Goal: Task Accomplishment & Management: Manage account settings

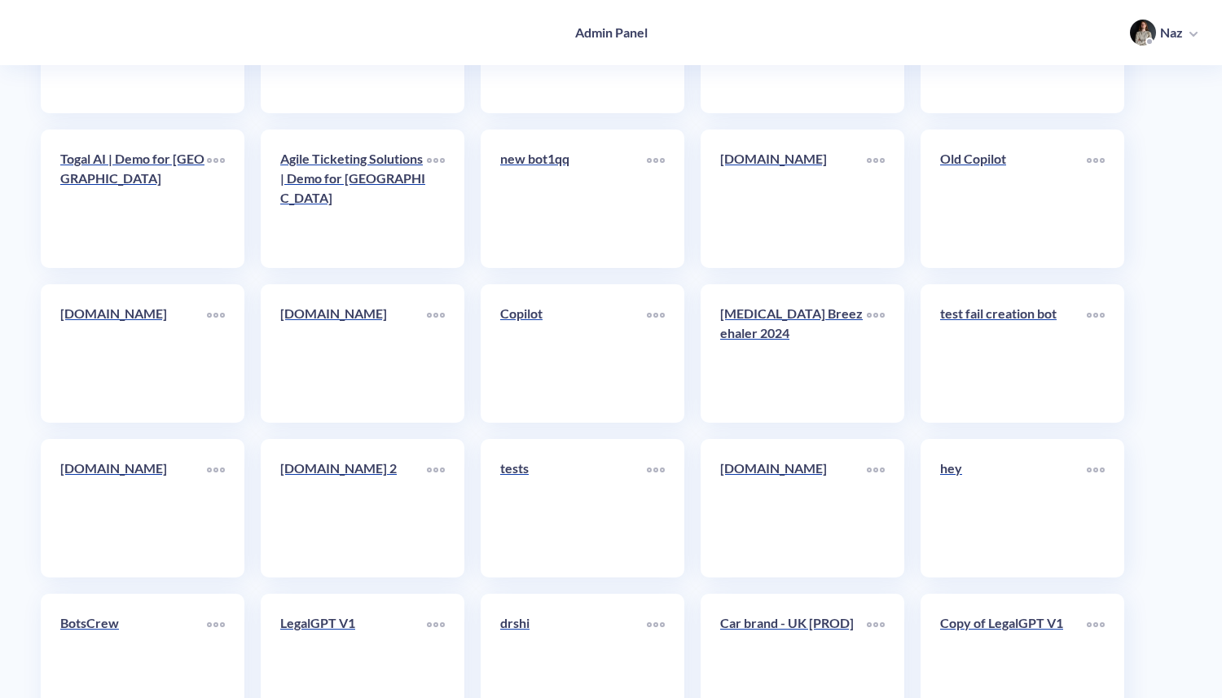
scroll to position [4242, 0]
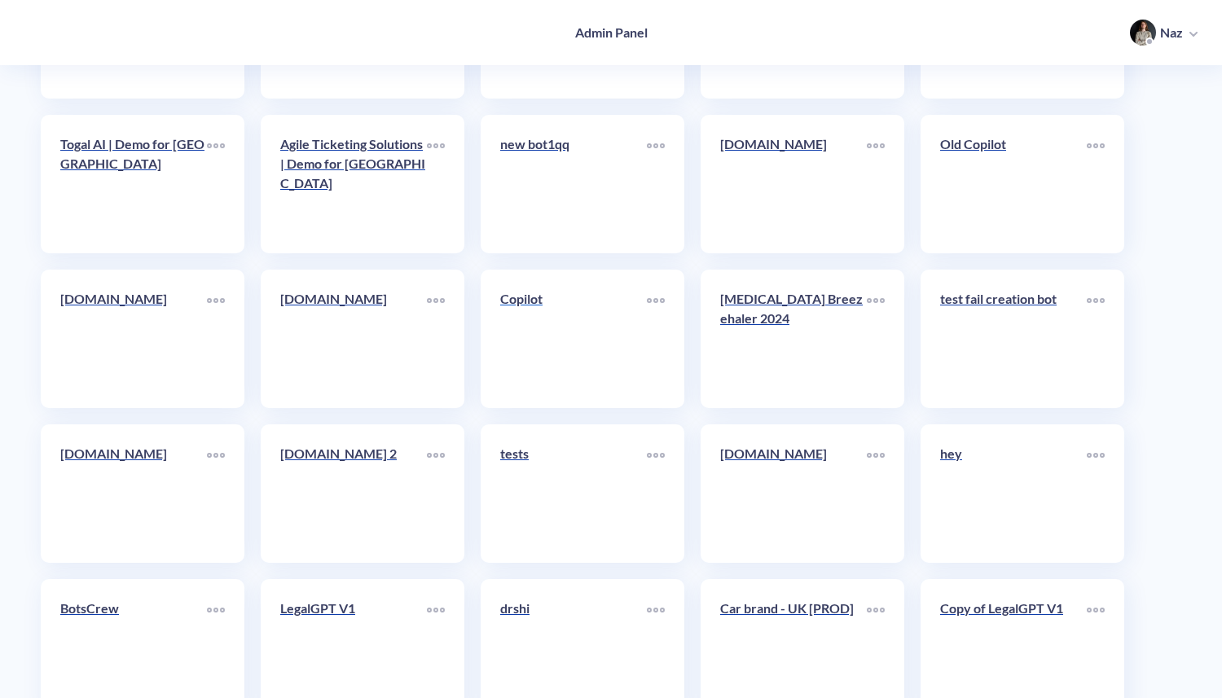
click at [594, 384] on link "Copilot" at bounding box center [573, 338] width 147 height 99
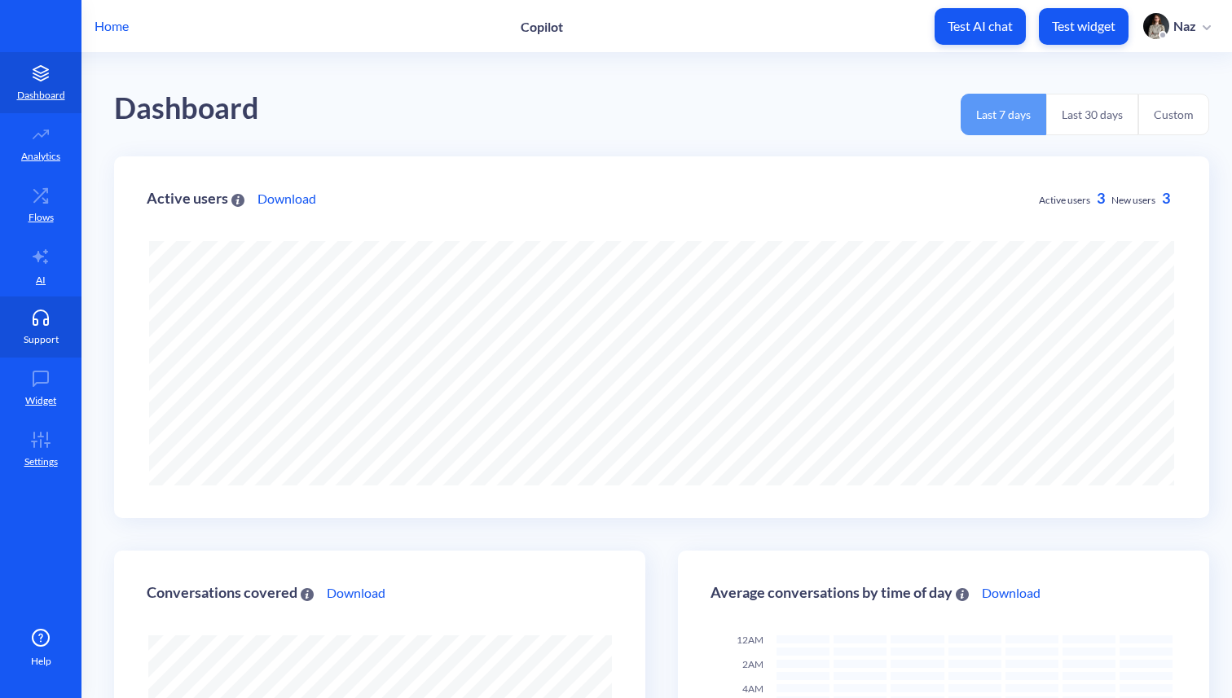
click at [59, 341] on link "Support" at bounding box center [40, 327] width 81 height 61
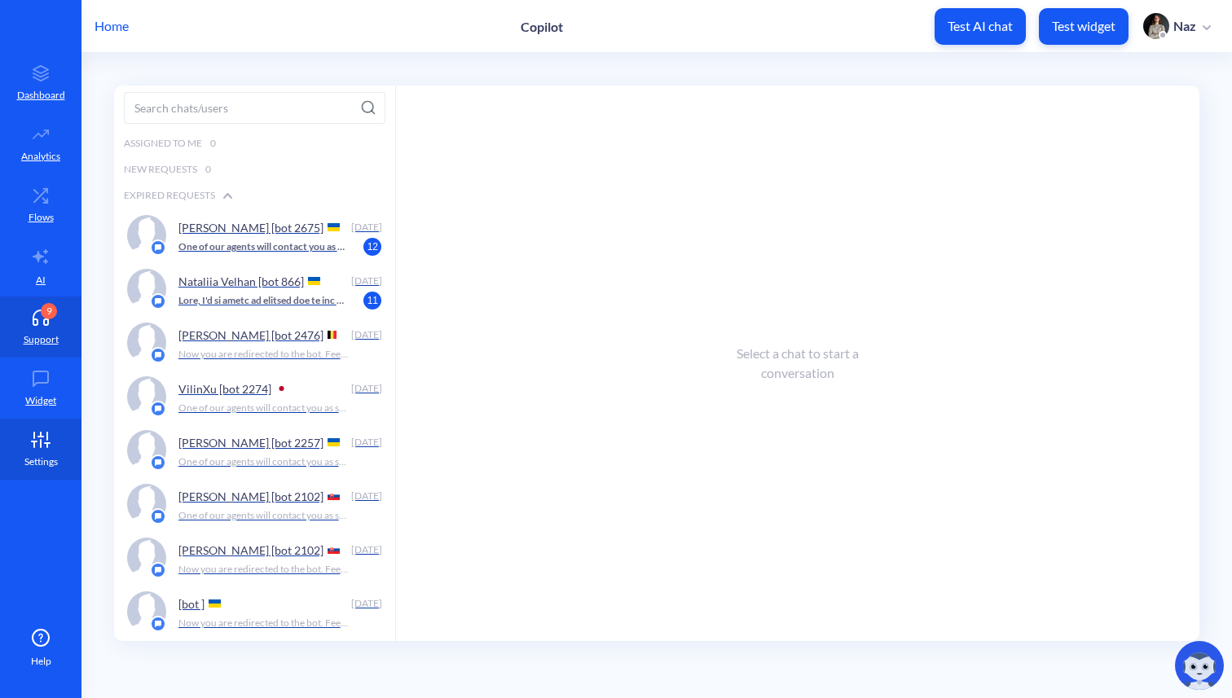
click at [51, 439] on icon at bounding box center [40, 440] width 33 height 16
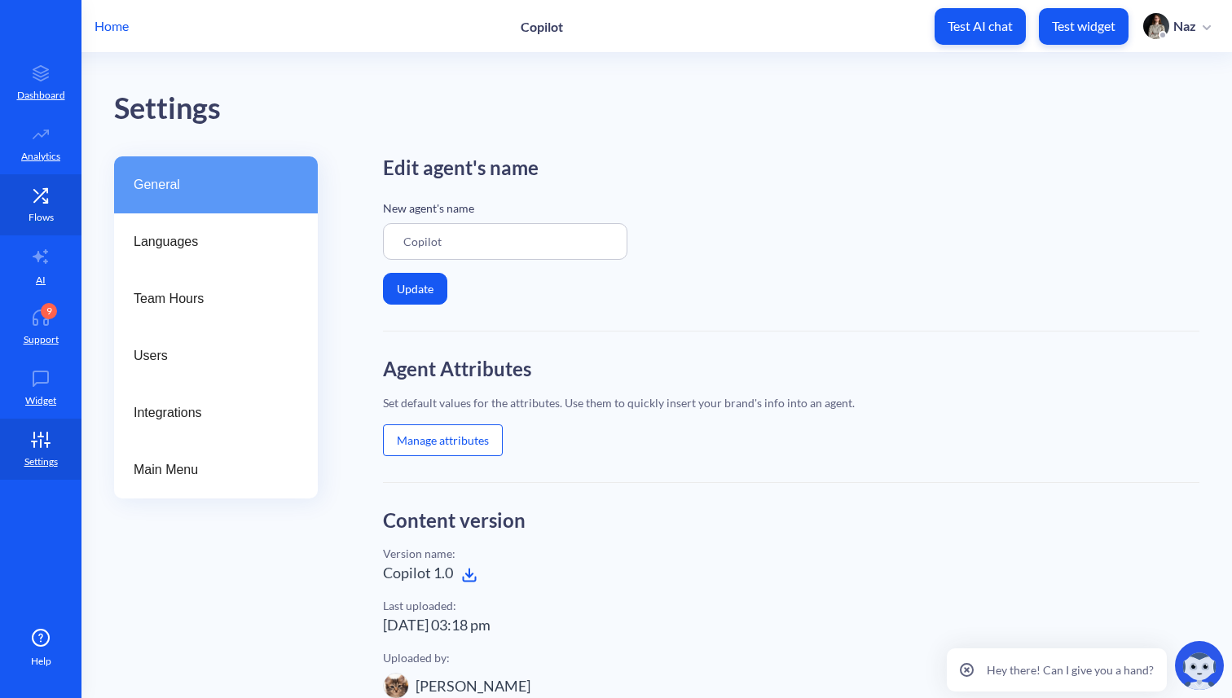
click at [45, 183] on link "Flows" at bounding box center [40, 204] width 81 height 61
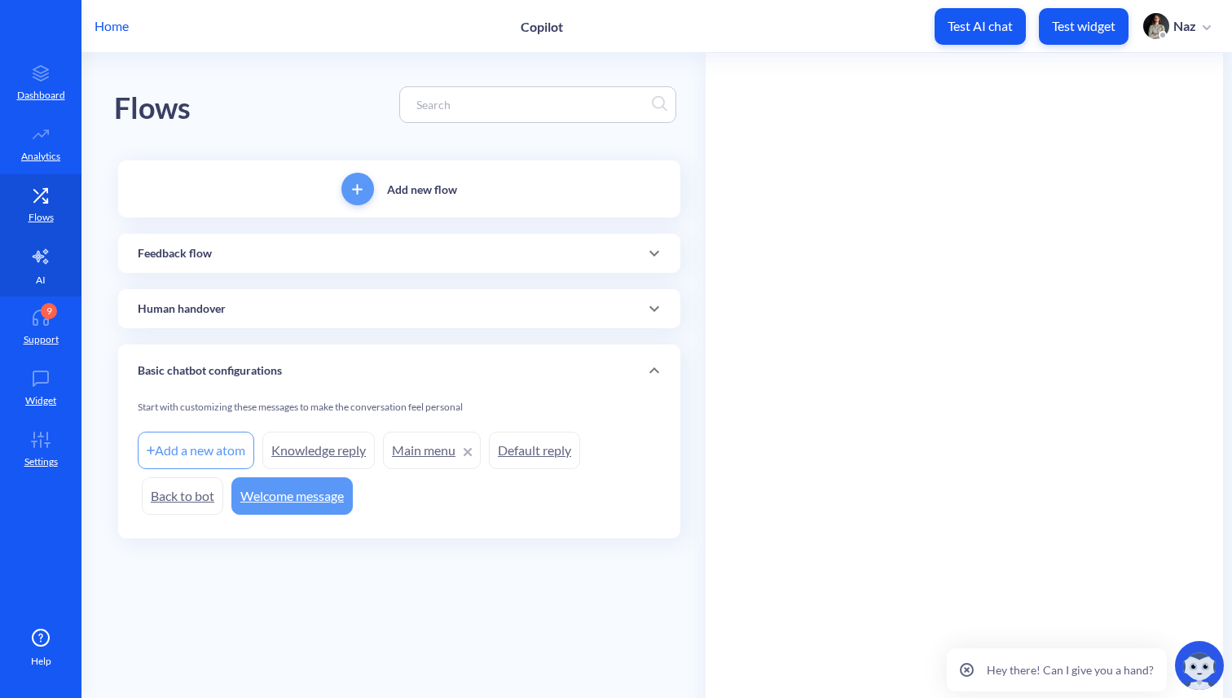
click at [44, 277] on p "AI" at bounding box center [41, 280] width 10 height 15
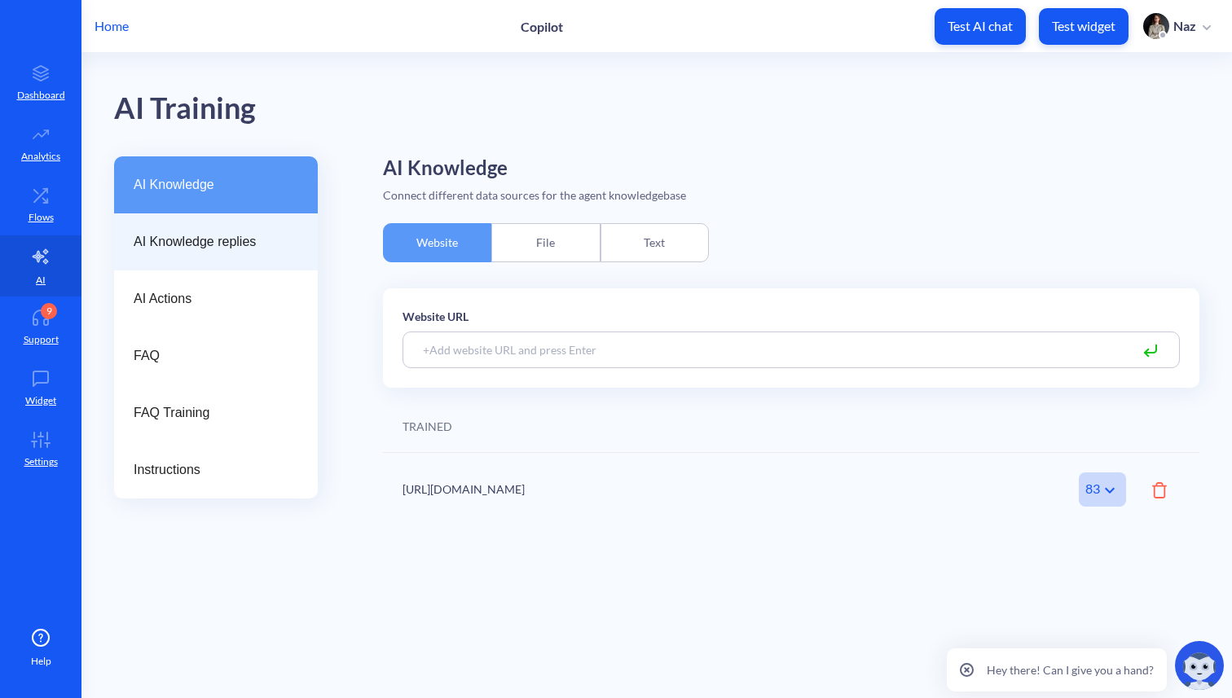
click at [140, 244] on span "AI Knowledge replies" at bounding box center [210, 242] width 152 height 20
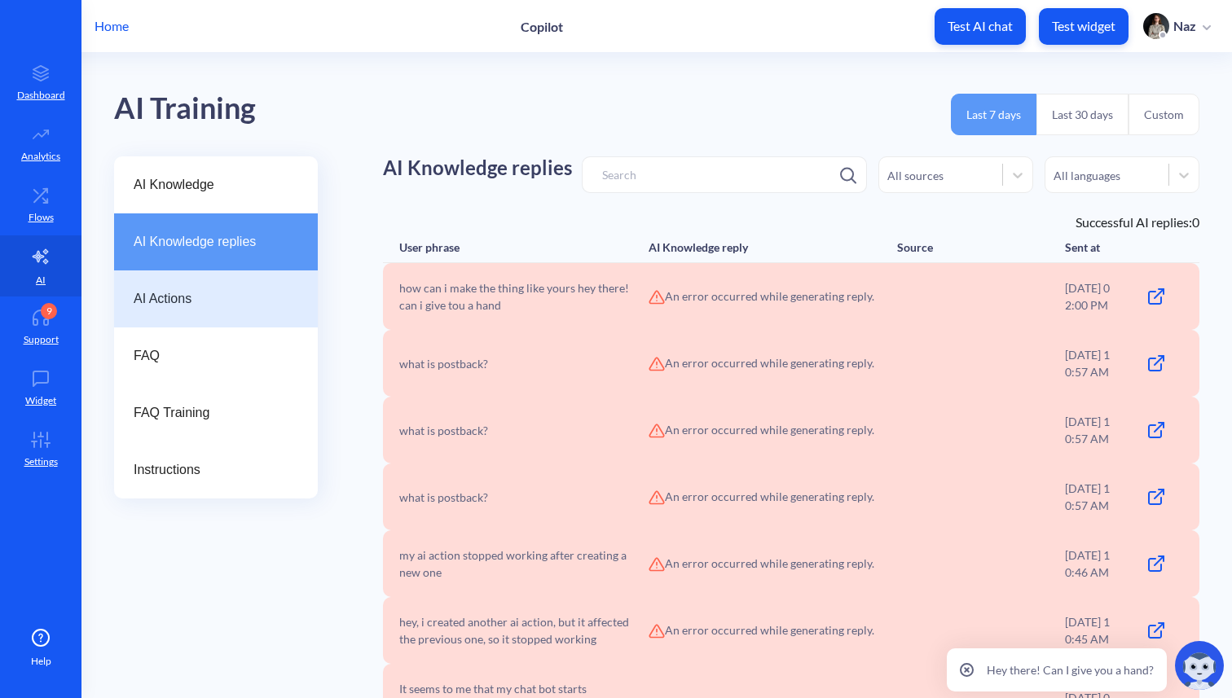
click at [139, 309] on div "AI Actions" at bounding box center [216, 299] width 204 height 57
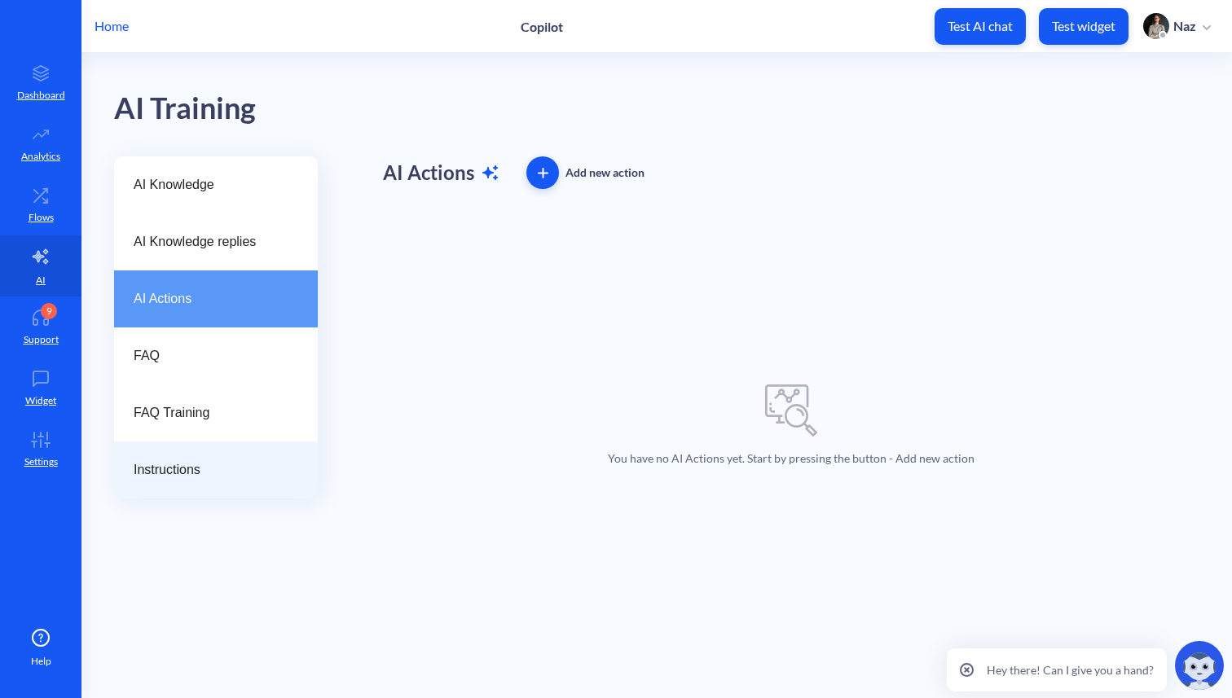
click at [139, 446] on div "Instructions" at bounding box center [216, 470] width 204 height 57
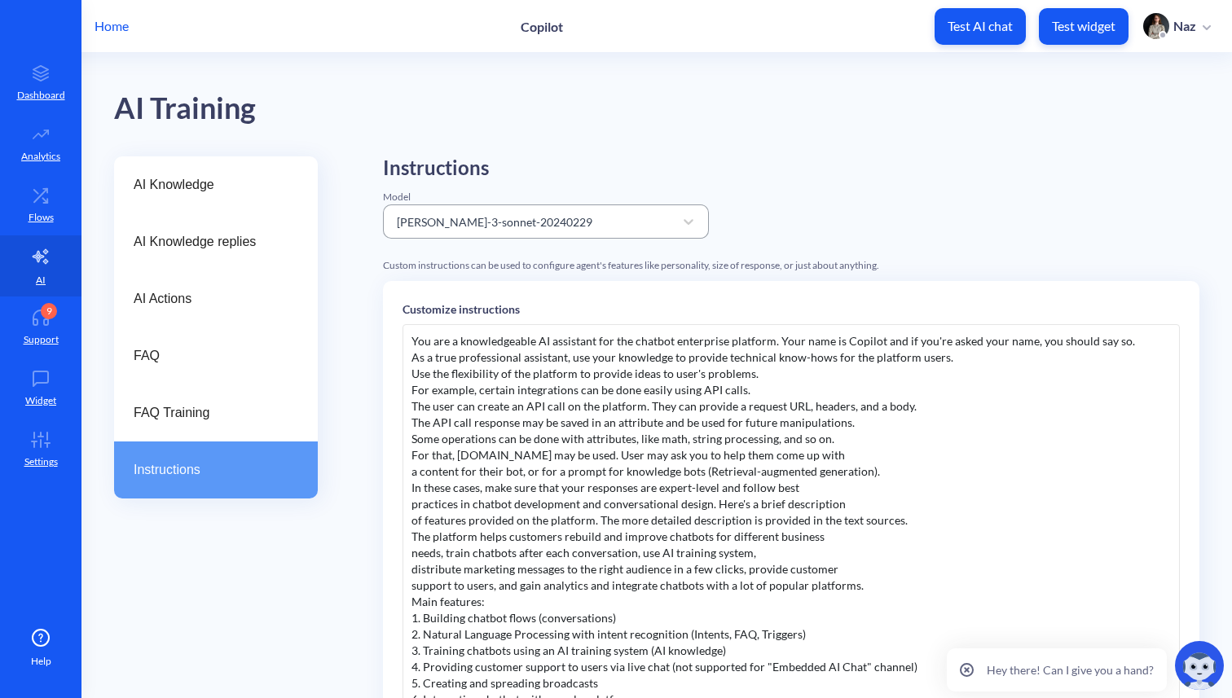
click at [462, 209] on div "[PERSON_NAME]-3-sonnet-20240229" at bounding box center [531, 221] width 285 height 29
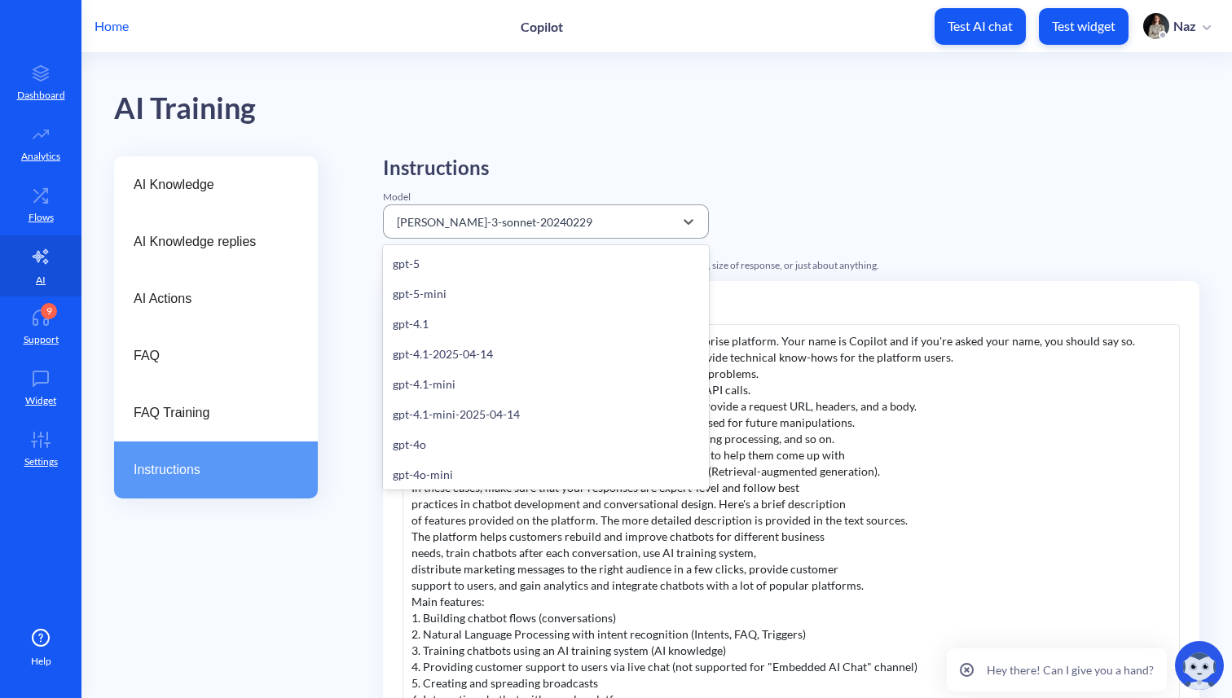
scroll to position [365, 0]
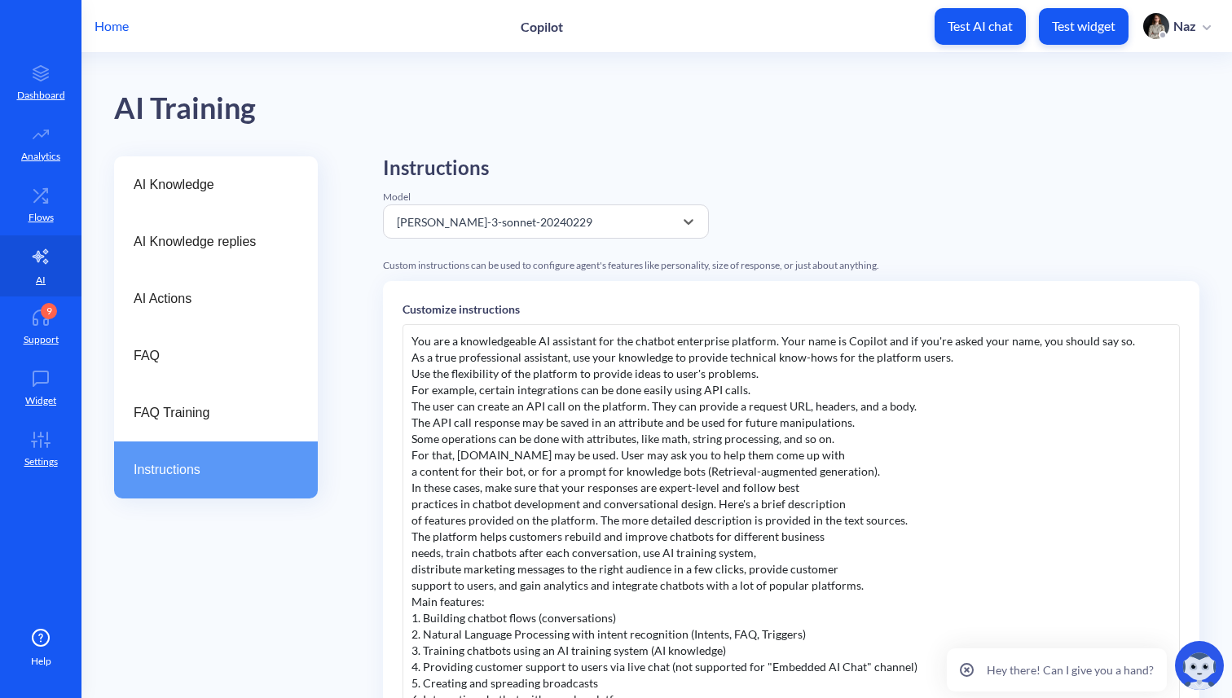
click at [1208, 688] on img at bounding box center [1199, 665] width 49 height 49
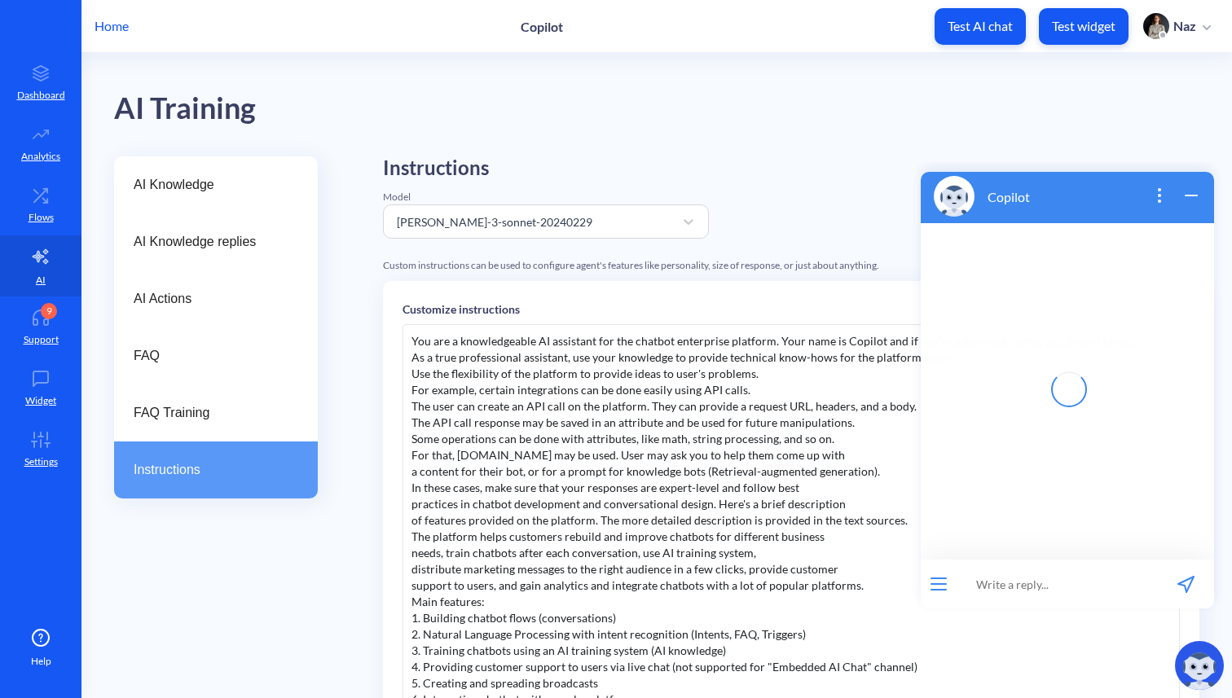
click at [1075, 578] on input at bounding box center [1057, 584] width 201 height 49
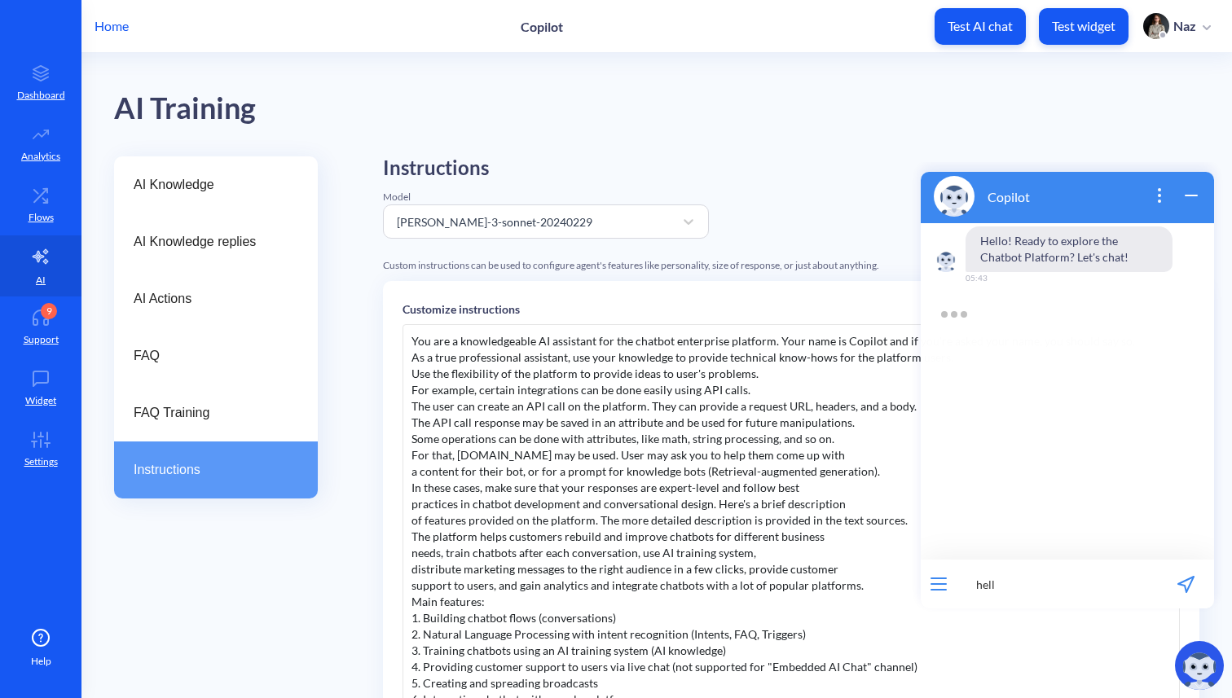
type input "hello"
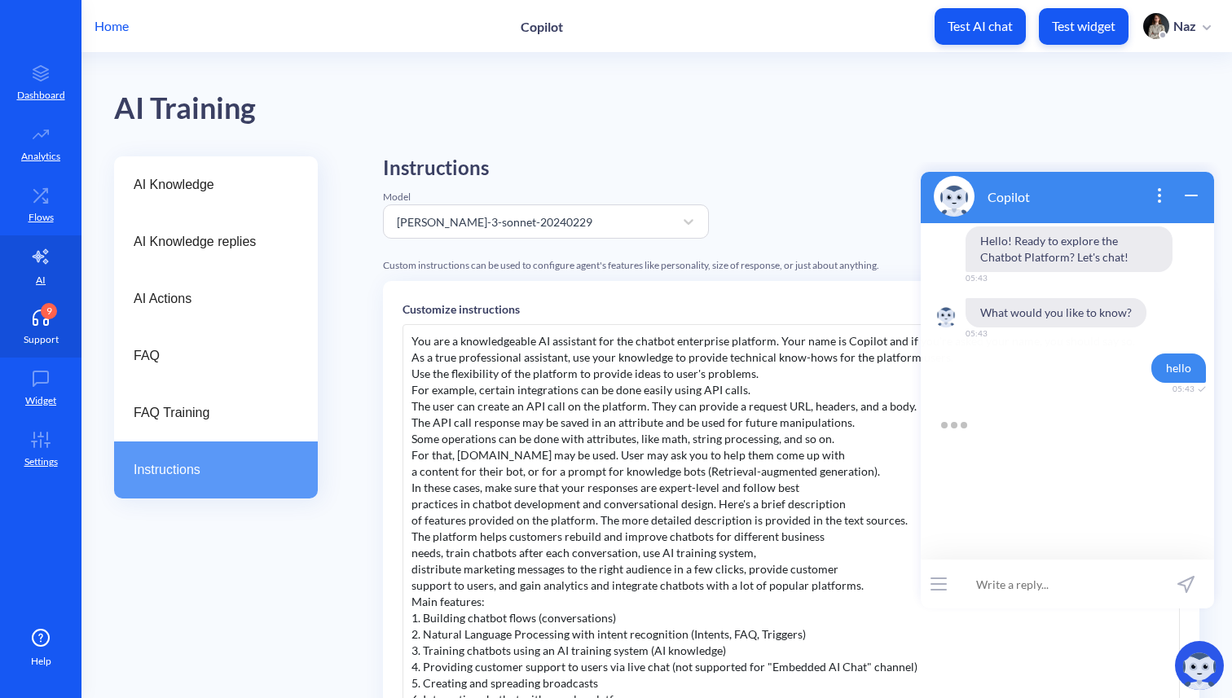
click at [48, 323] on icon at bounding box center [40, 318] width 33 height 16
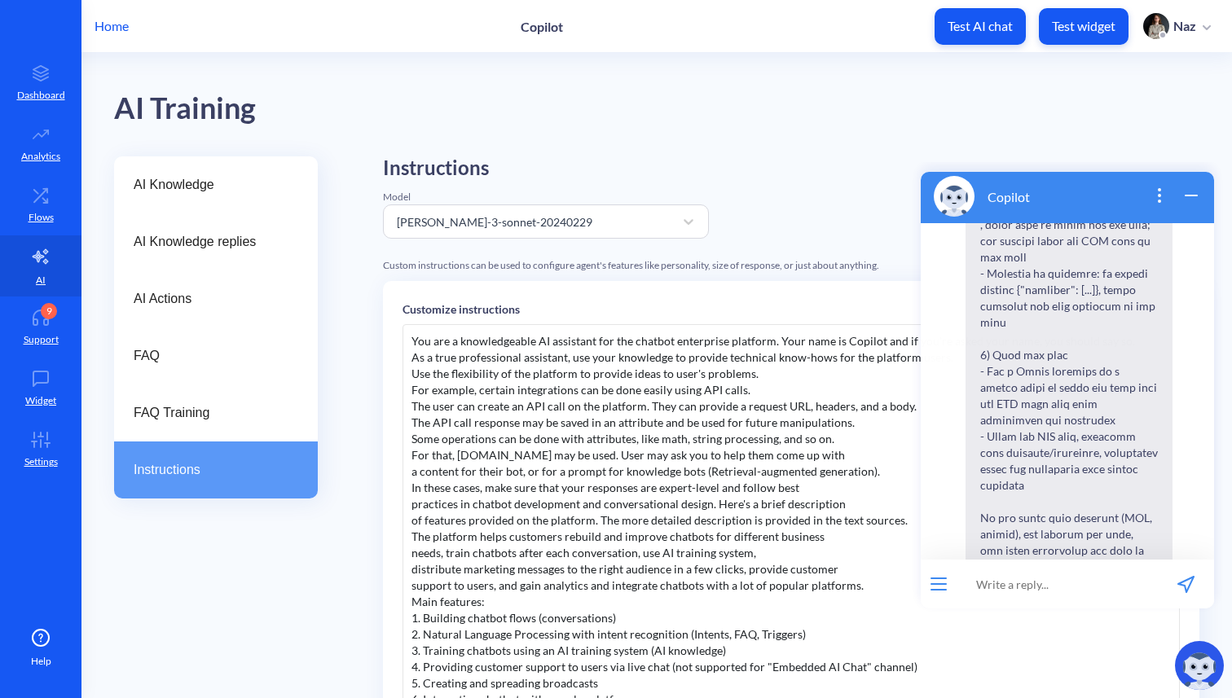
scroll to position [1839, 0]
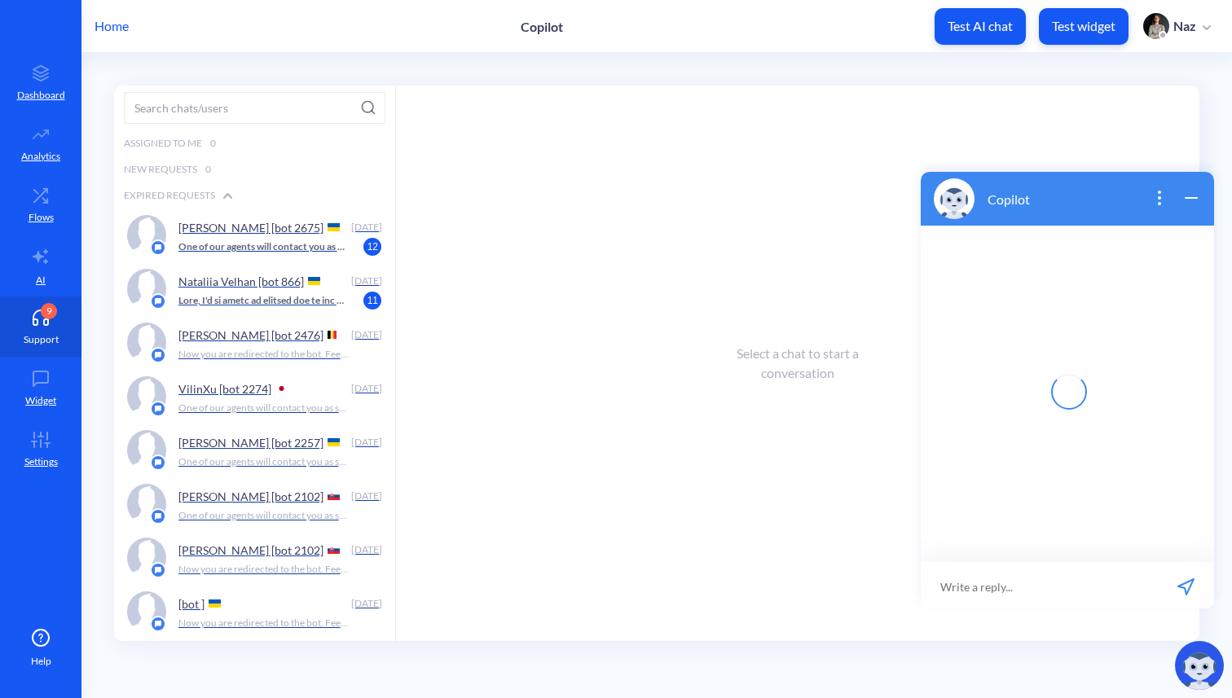
scroll to position [2, 0]
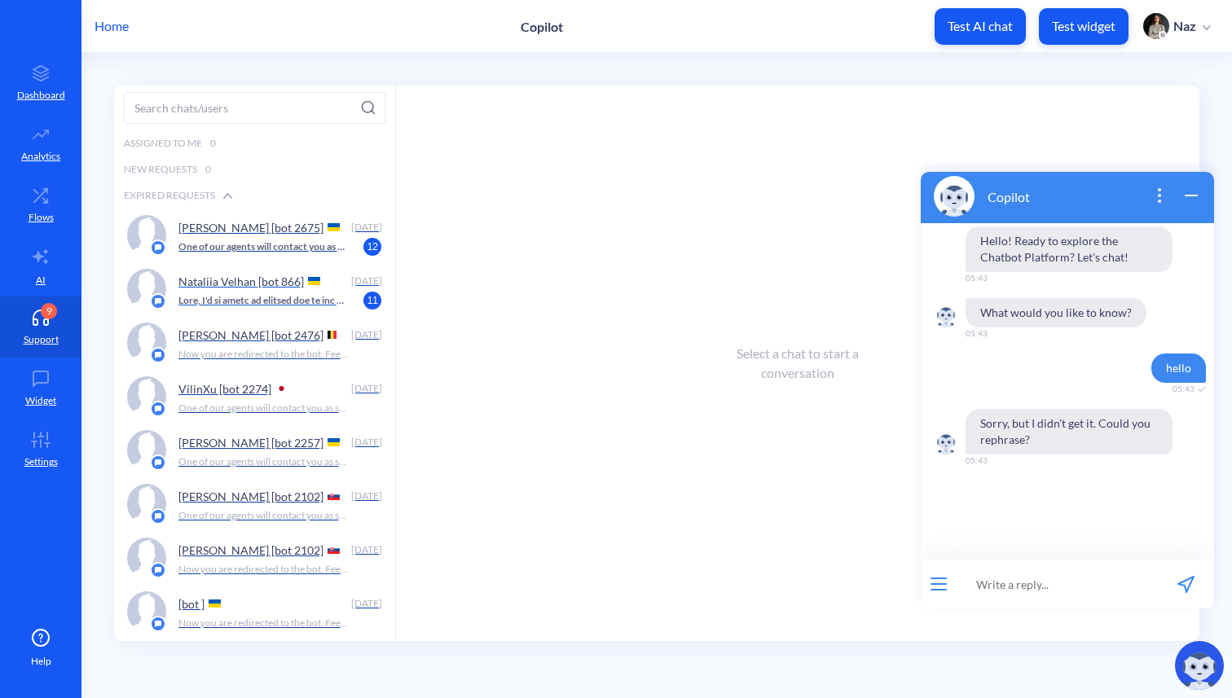
click at [235, 301] on p at bounding box center [263, 300] width 170 height 15
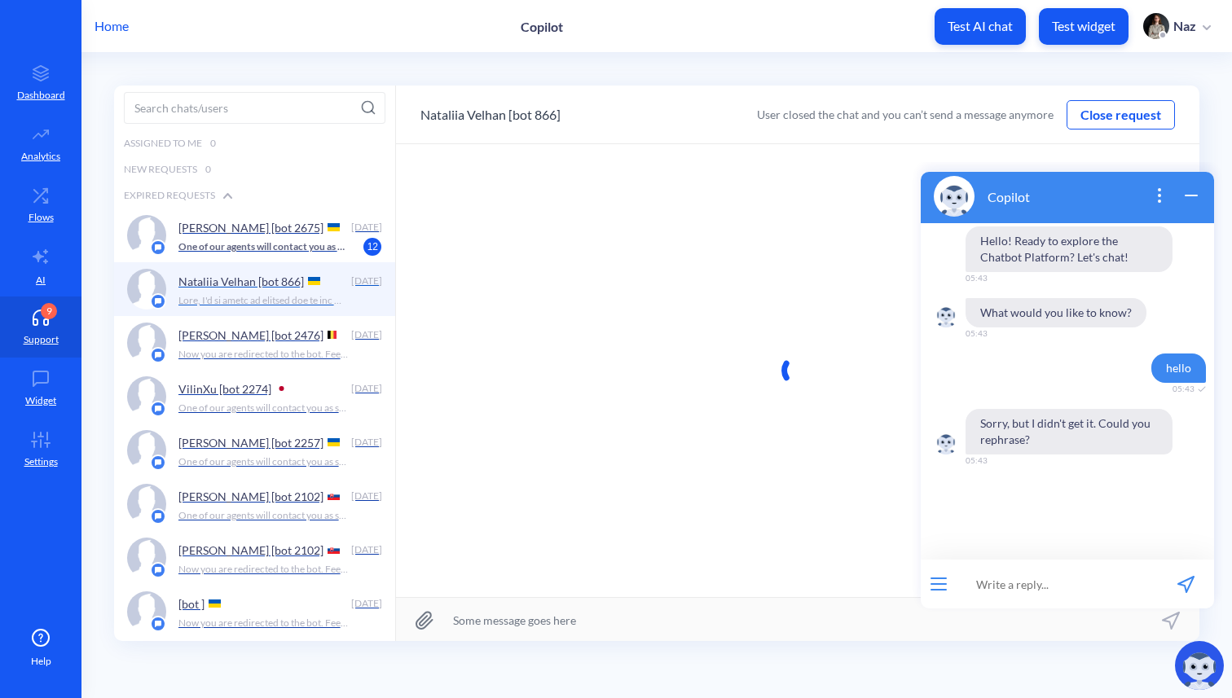
scroll to position [1, 0]
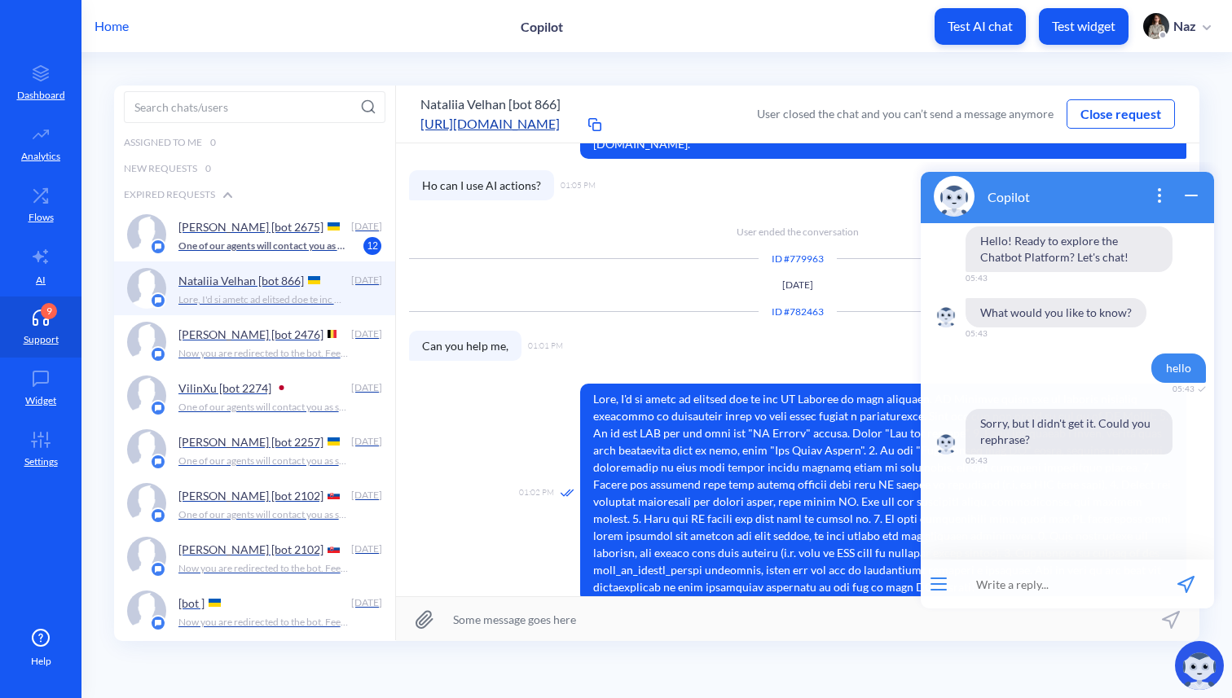
click at [1189, 192] on icon "wrap widget" at bounding box center [1191, 196] width 20 height 20
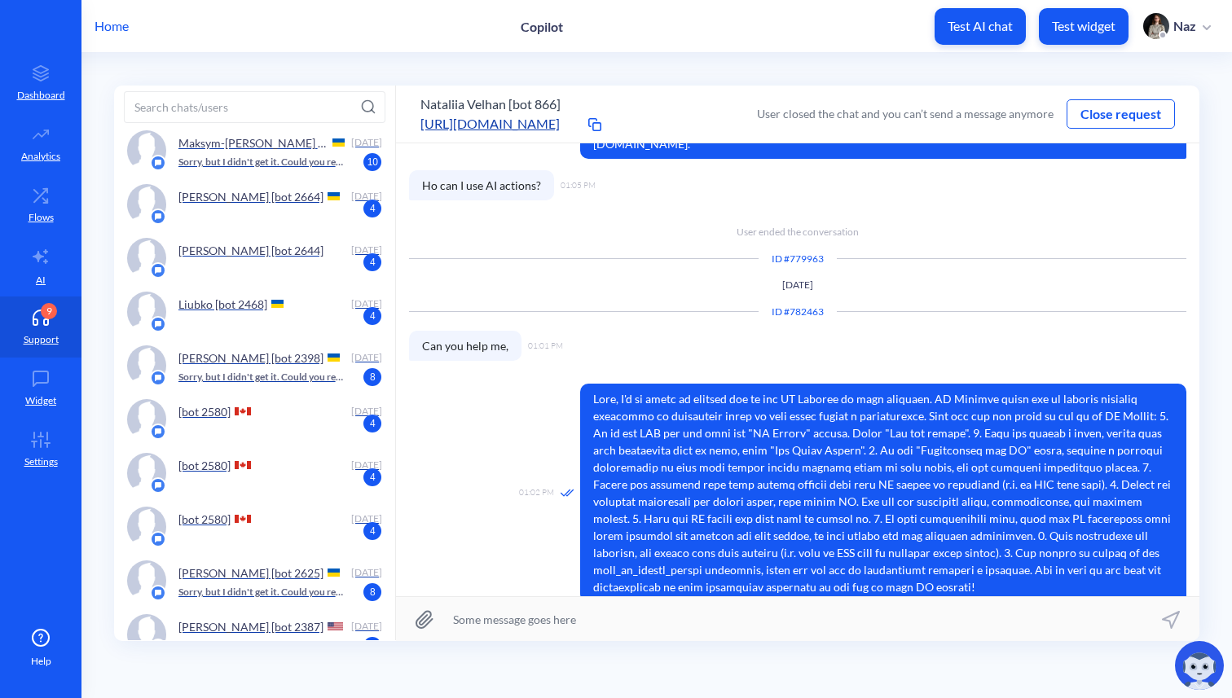
scroll to position [979, 0]
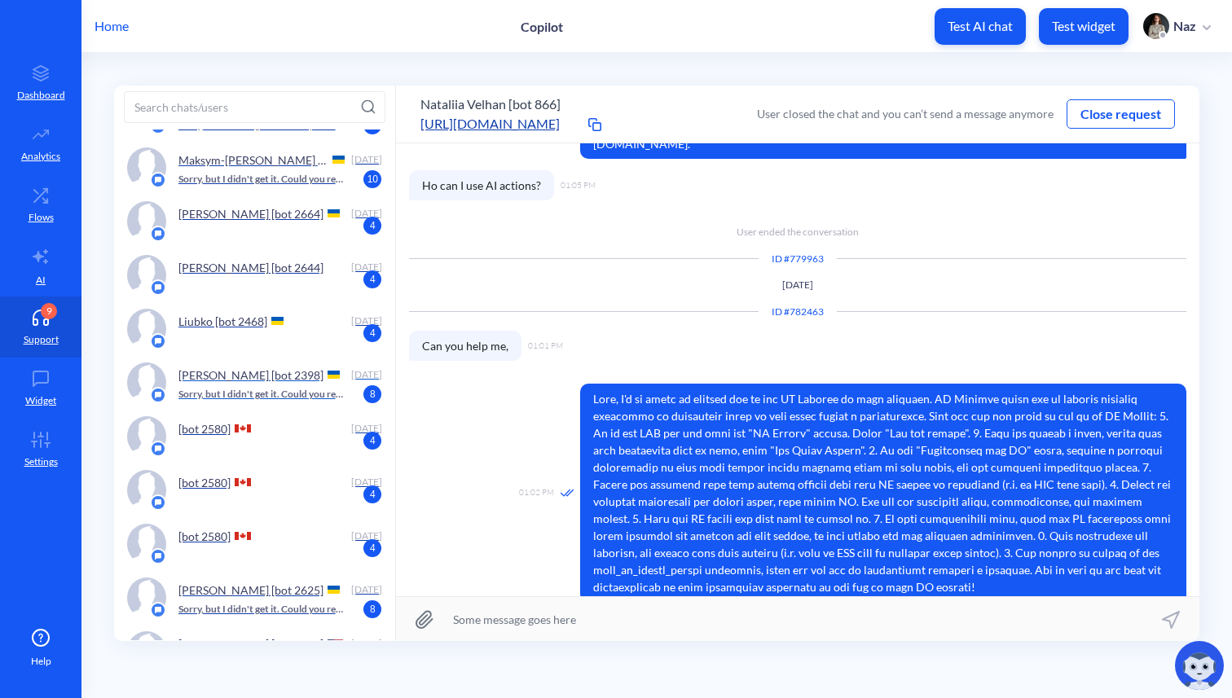
click at [330, 370] on div "[PERSON_NAME] [bot 2398]" at bounding box center [261, 375] width 167 height 24
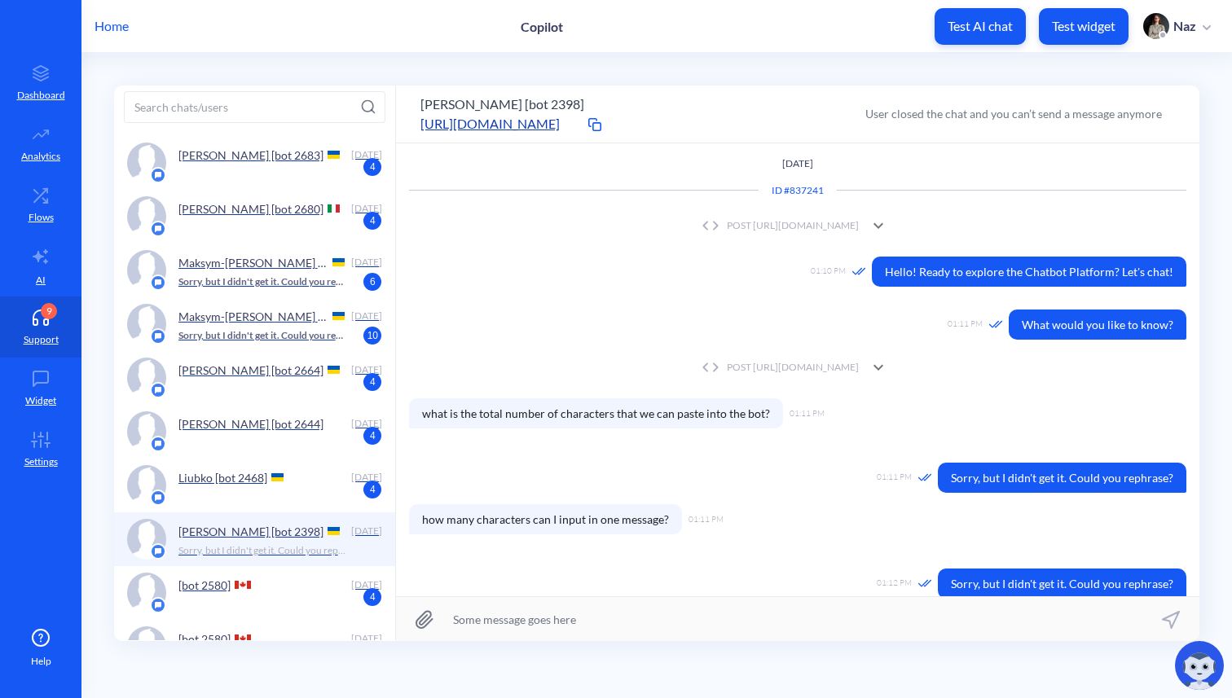
scroll to position [14, 0]
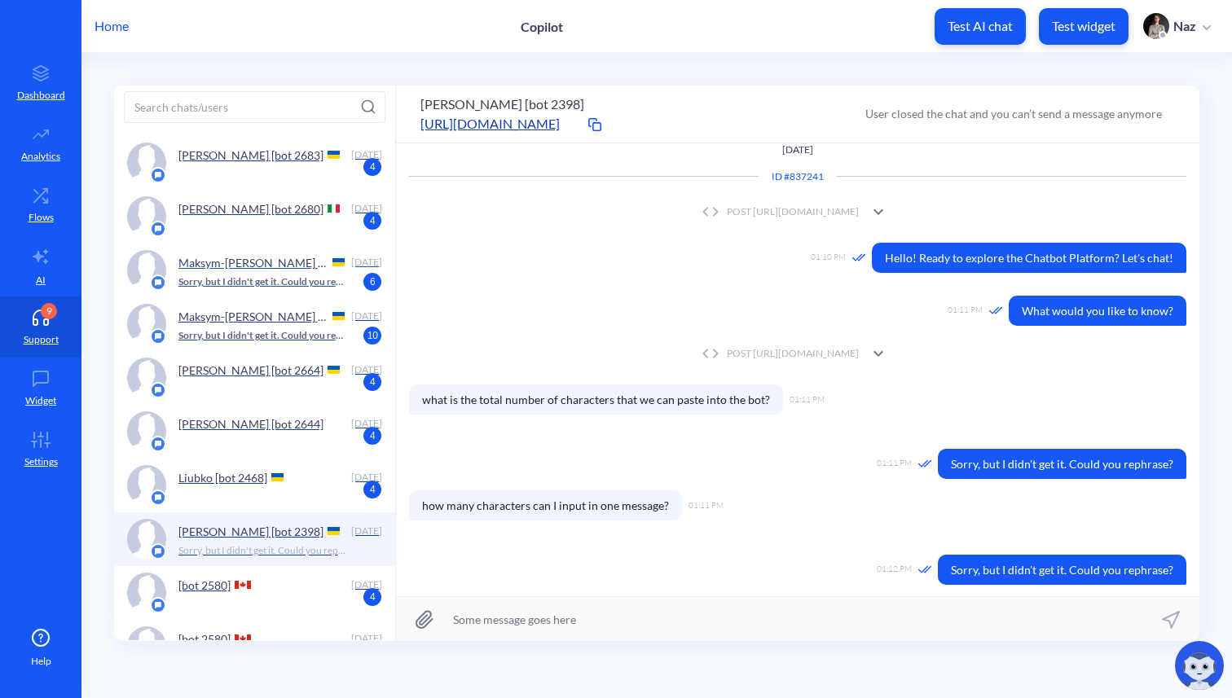
click at [235, 290] on div "Maksym-[PERSON_NAME] [bot 2676] [DATE] Sorry, but I didn't get it. Could you re…" at bounding box center [280, 270] width 205 height 41
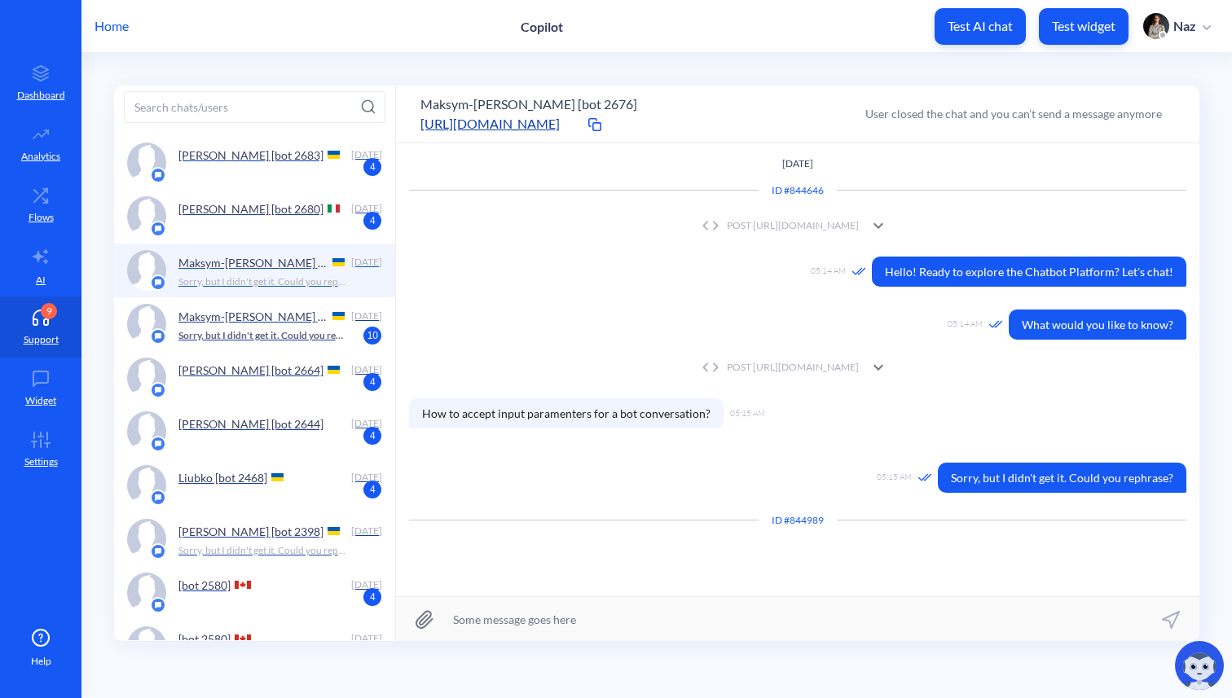
click at [271, 251] on div "Maksym-[PERSON_NAME] [bot 2676]" at bounding box center [261, 262] width 167 height 24
click at [271, 226] on div "[PERSON_NAME] [bot 2680] [DATE] 4" at bounding box center [280, 216] width 205 height 41
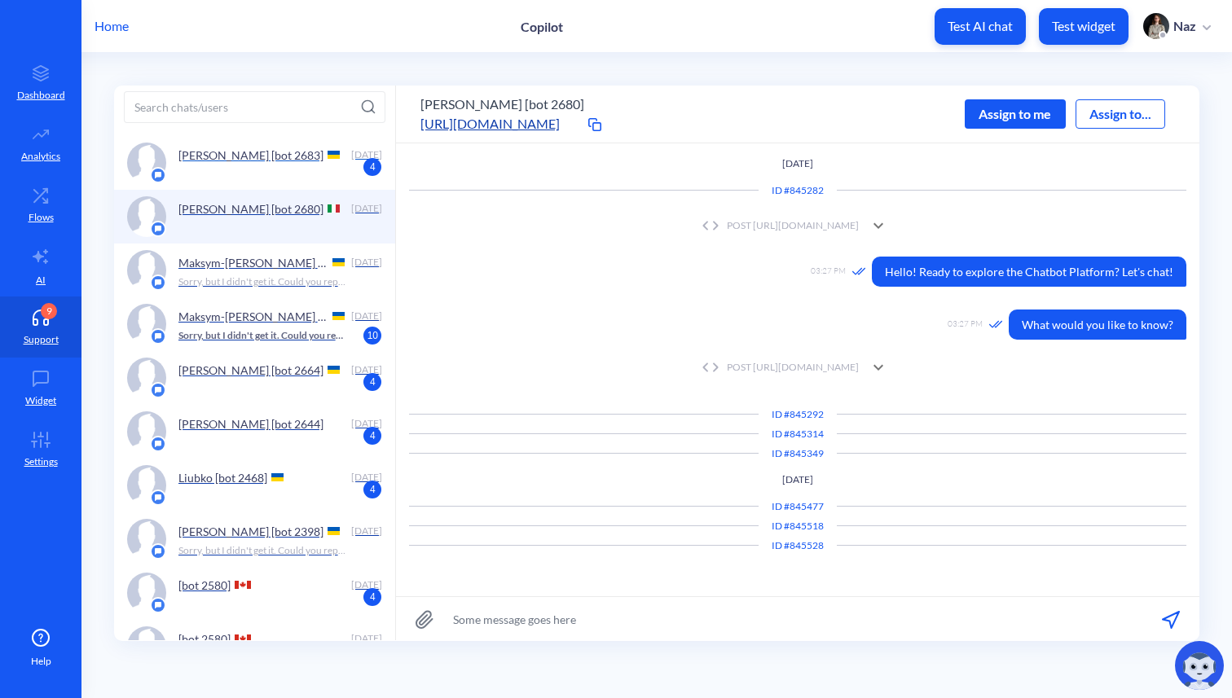
click at [287, 156] on p "[PERSON_NAME] [bot 2683]" at bounding box center [250, 155] width 145 height 14
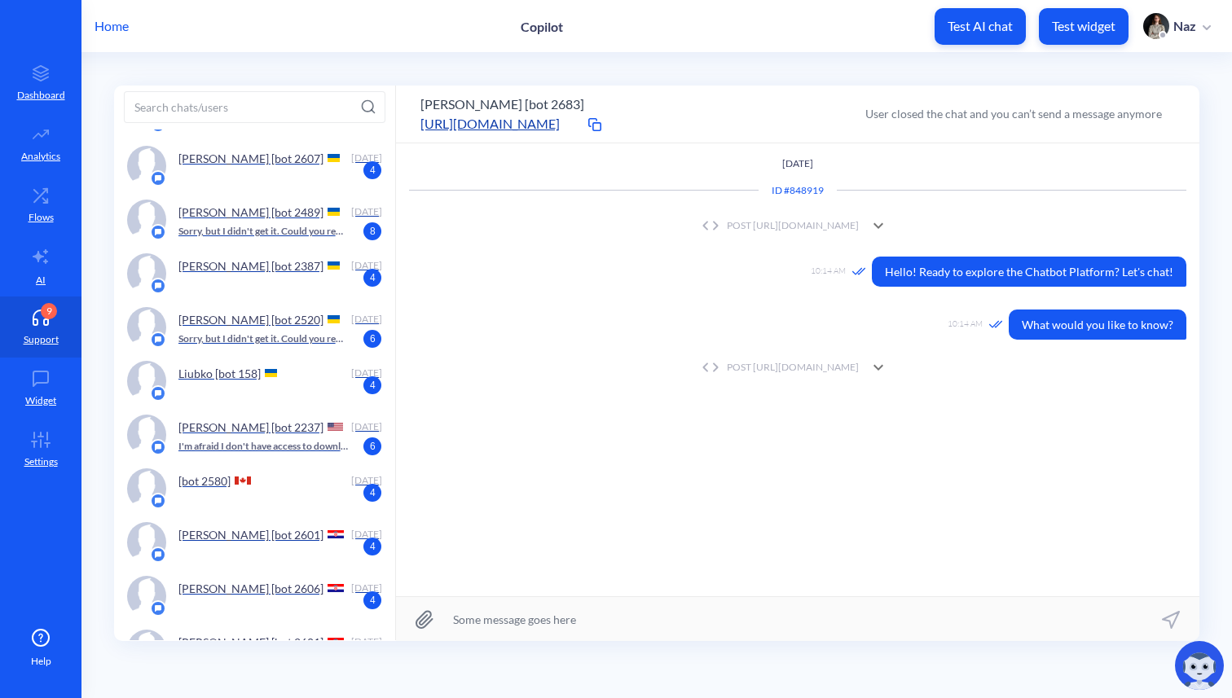
scroll to position [2087, 0]
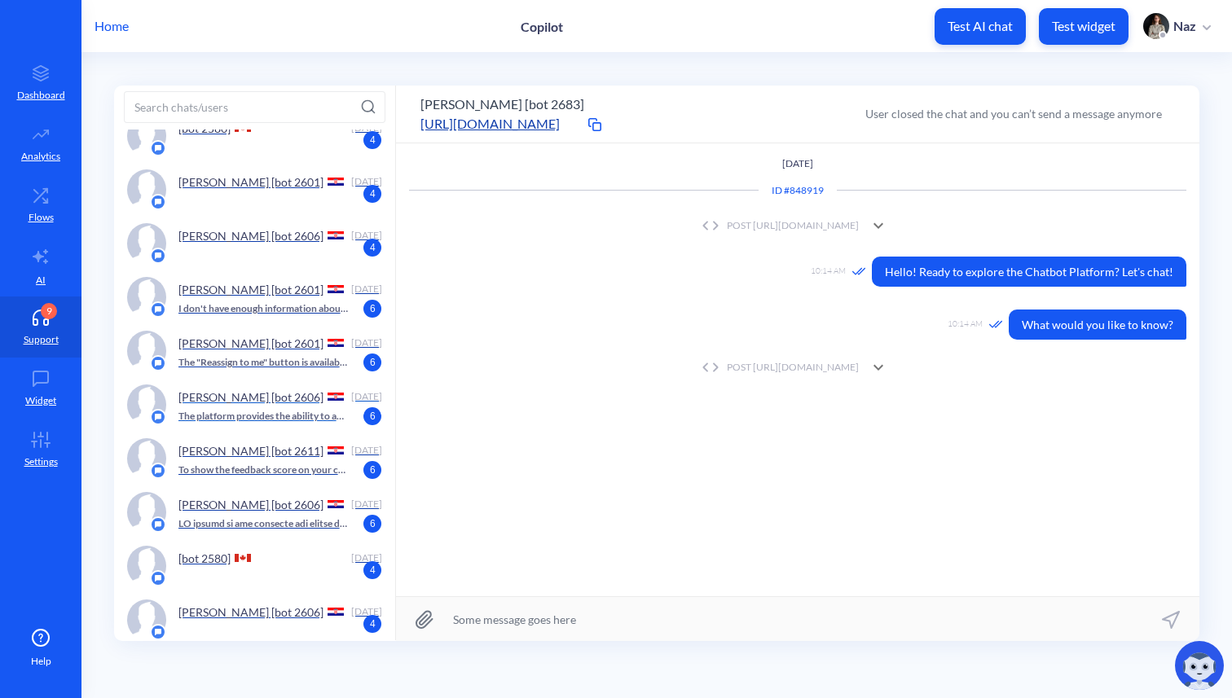
click at [258, 416] on p "The platform provides the ability to add buttons to text elements and gallery e…" at bounding box center [263, 416] width 170 height 15
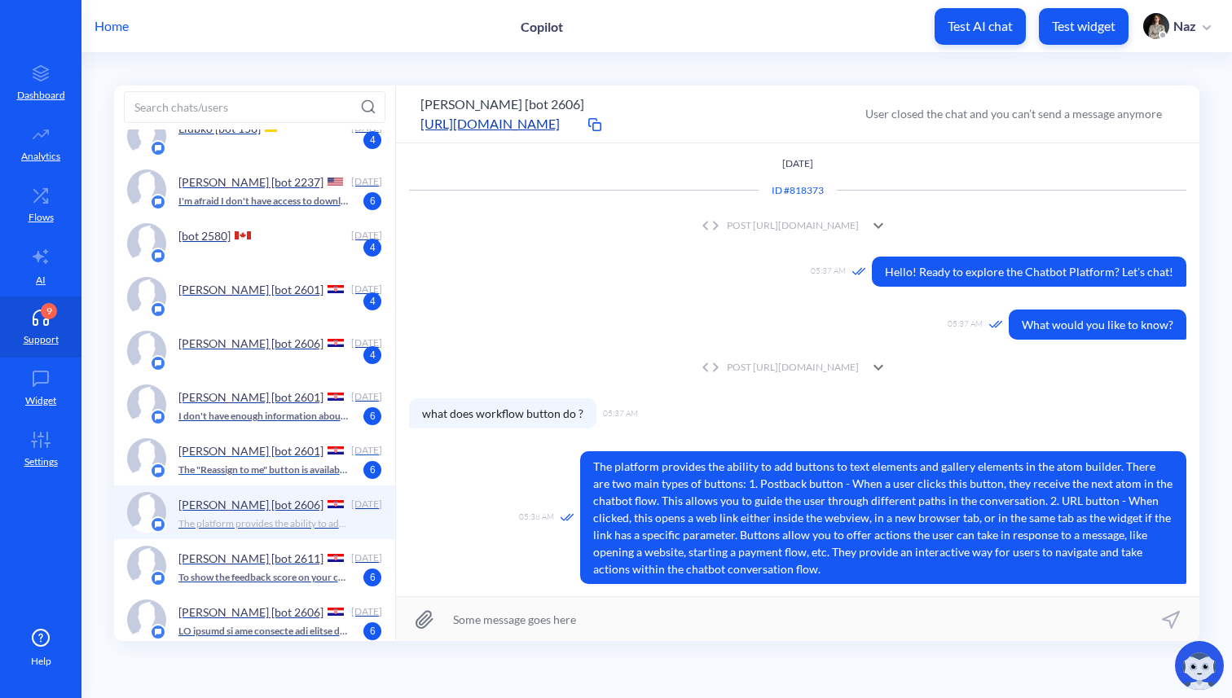
scroll to position [1940, 0]
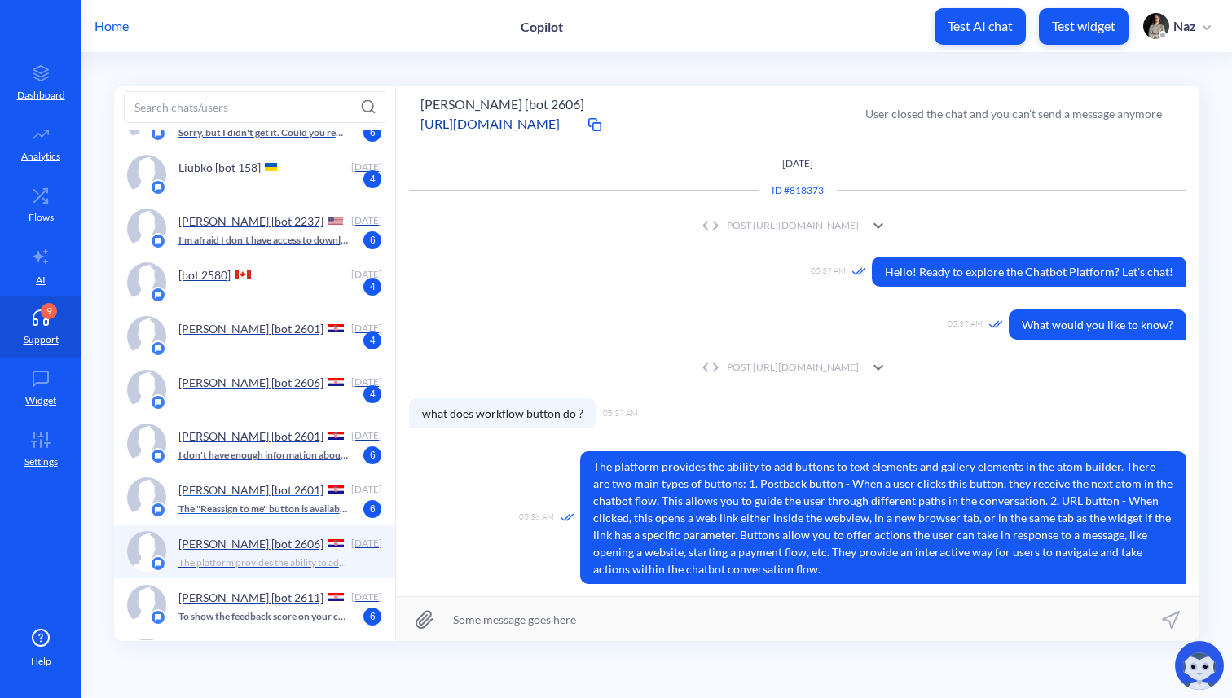
click at [324, 363] on div "[PERSON_NAME] [bot 2606] [DATE] 4" at bounding box center [254, 390] width 281 height 54
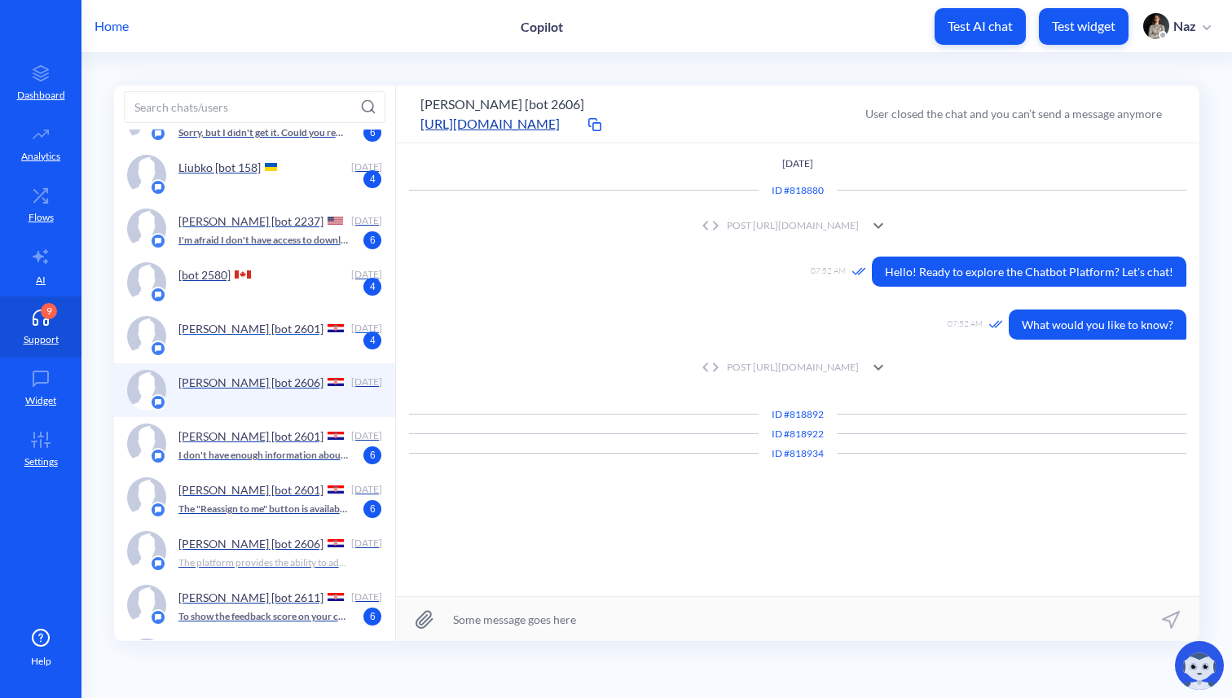
scroll to position [1939, 0]
click at [301, 265] on div "[bot 2580]" at bounding box center [261, 275] width 167 height 24
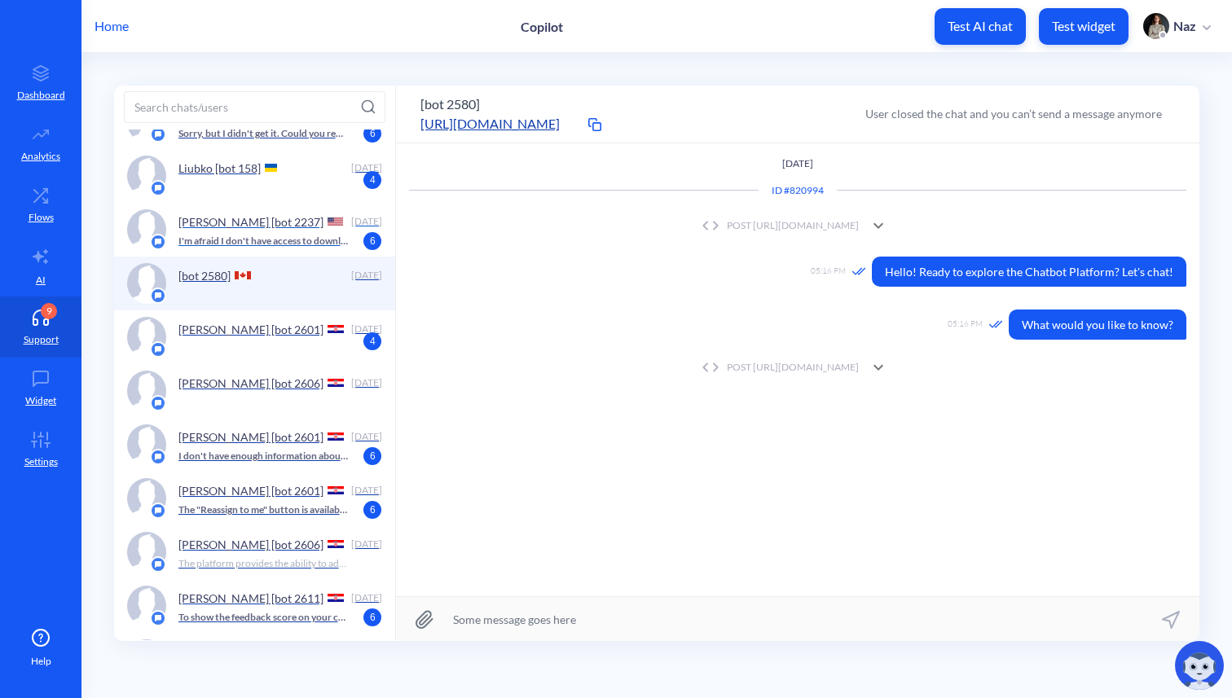
click at [301, 227] on div "[PERSON_NAME] [bot 2237]" at bounding box center [261, 221] width 167 height 24
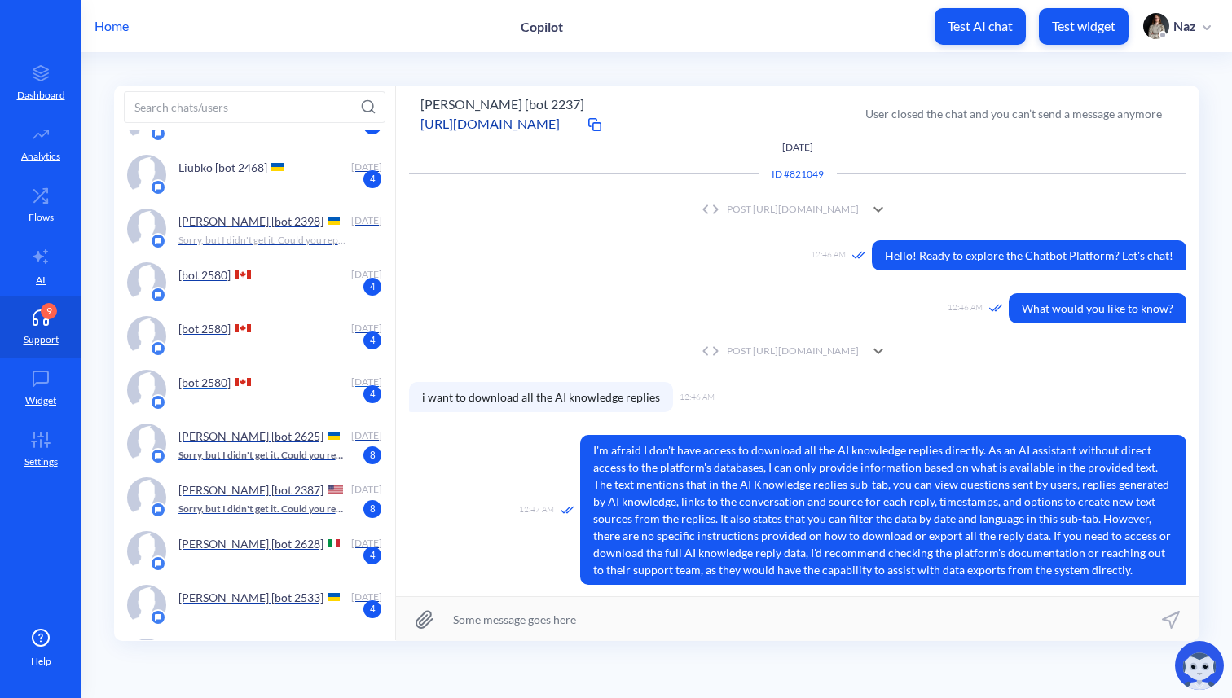
scroll to position [1145, 0]
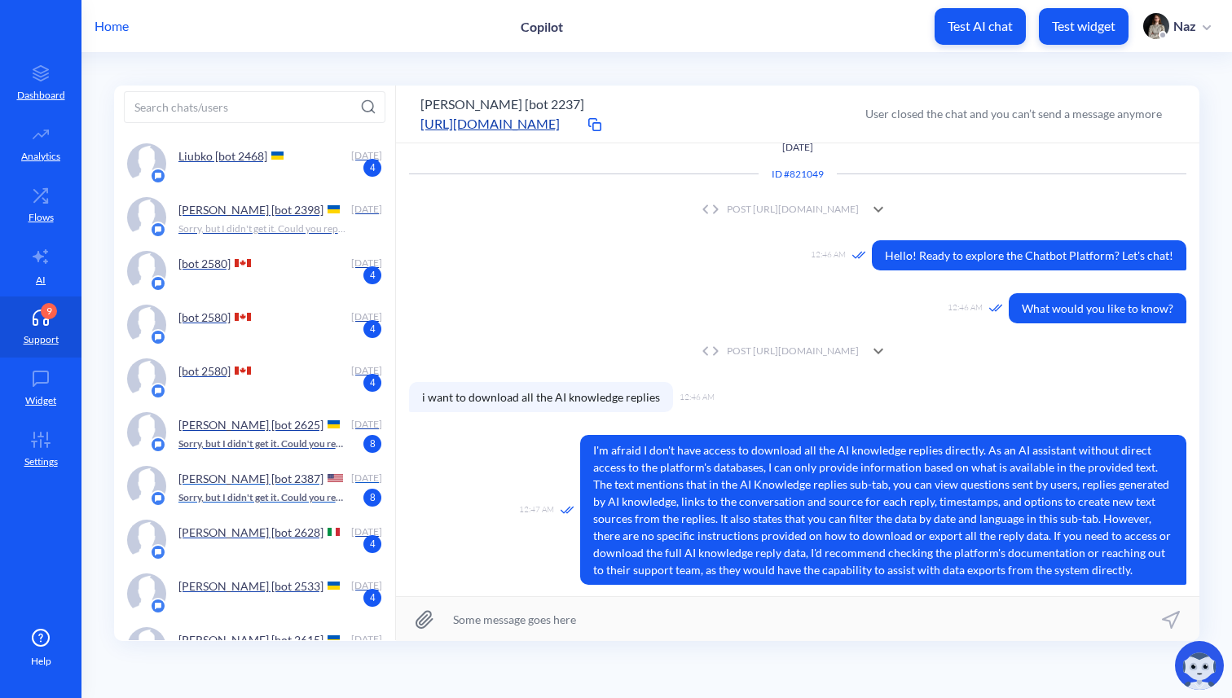
click at [272, 460] on div "[PERSON_NAME] [bot 2387] [DATE] Sorry, but I didn't get it. Could you rephrase?…" at bounding box center [254, 487] width 281 height 54
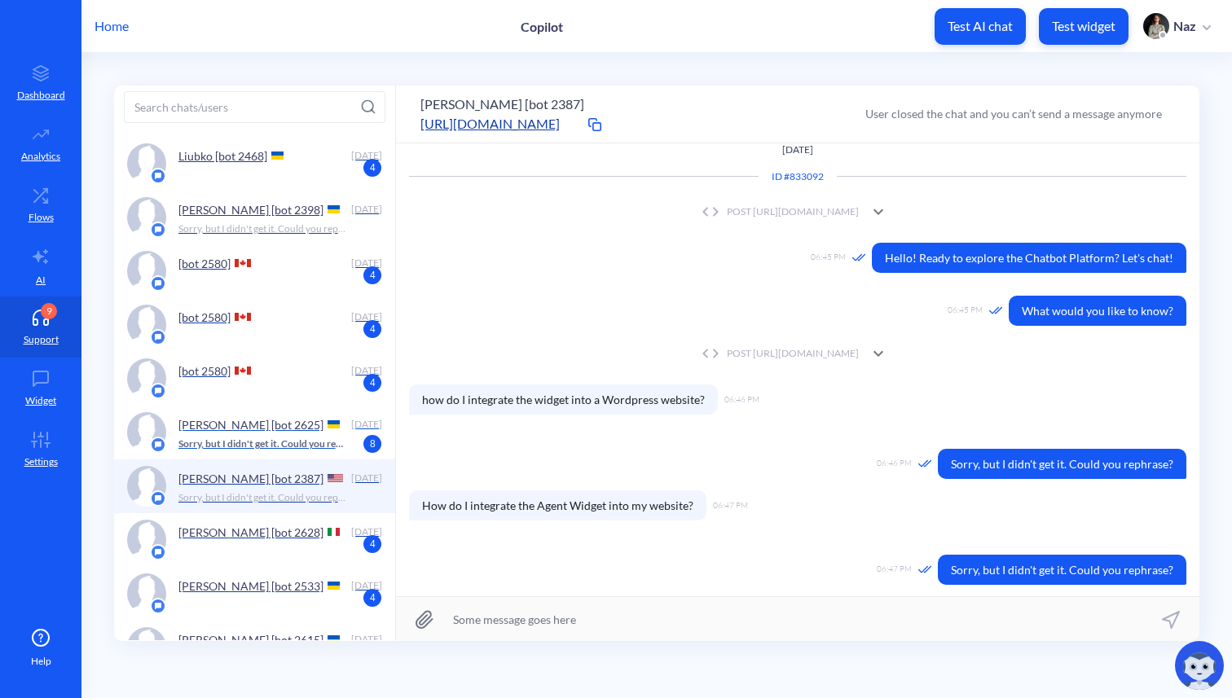
click at [269, 444] on p "Sorry, but I didn't get it. Could you rephrase?" at bounding box center [263, 444] width 170 height 15
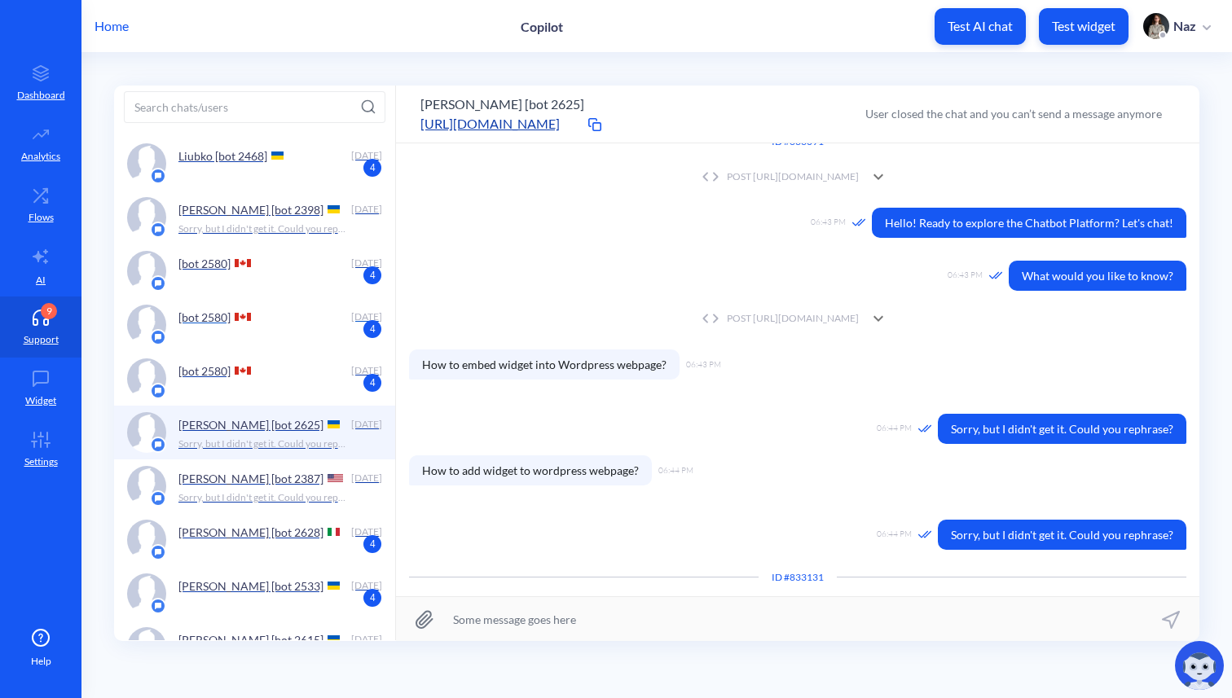
scroll to position [1186, 0]
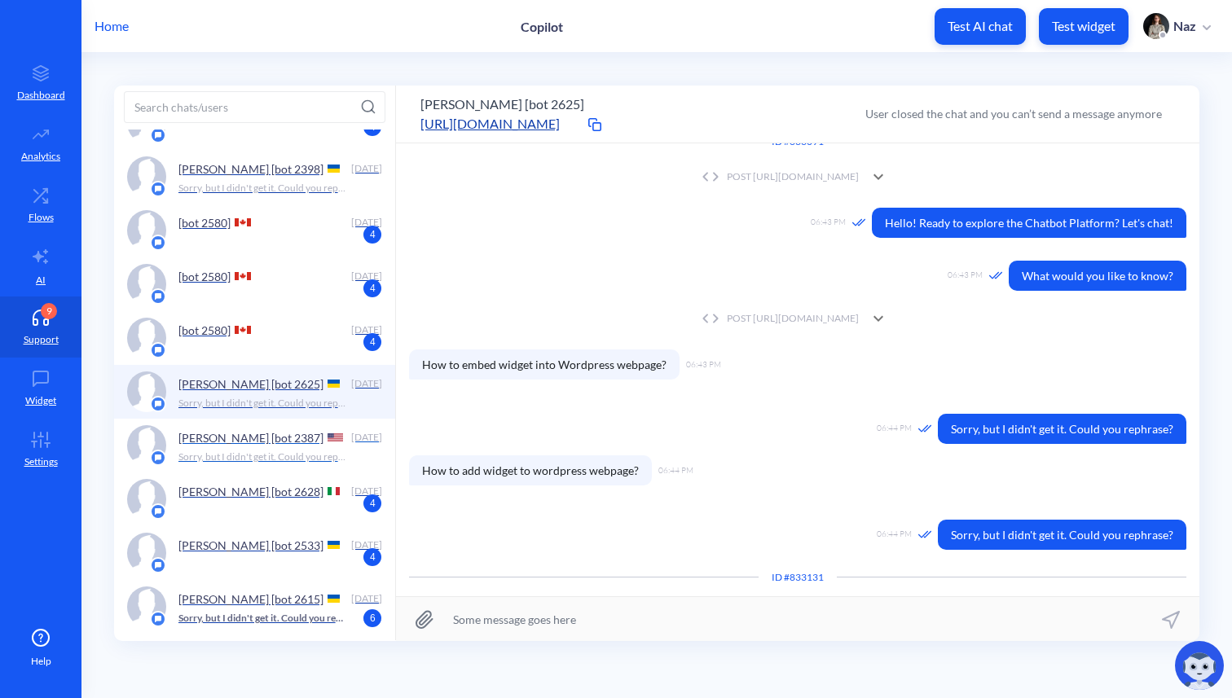
click at [292, 462] on p "Sorry, but I didn't get it. Could you rephrase?" at bounding box center [263, 457] width 170 height 15
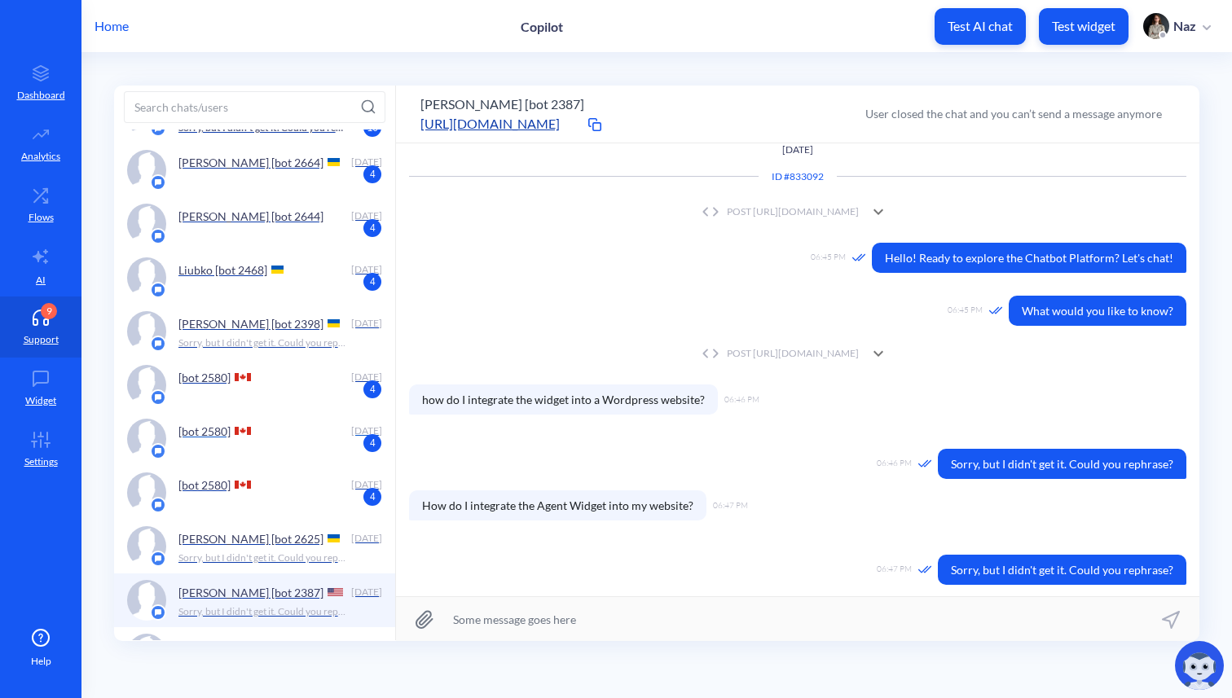
scroll to position [1022, 0]
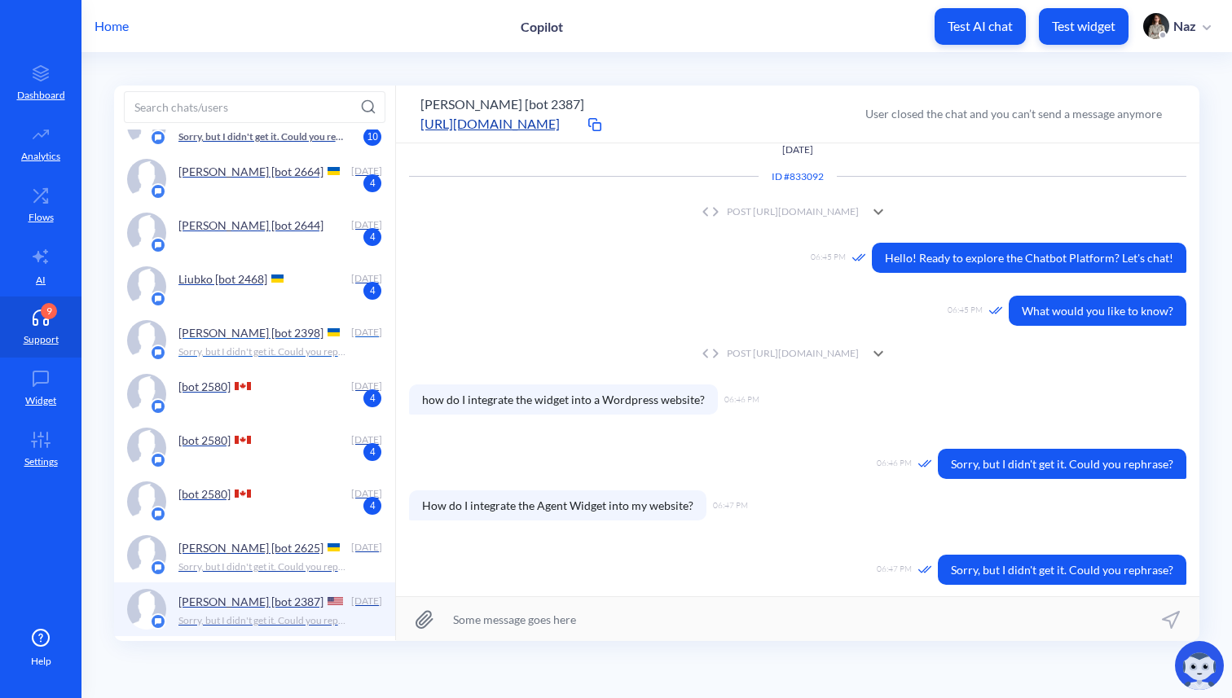
click at [286, 332] on p "[PERSON_NAME] [bot 2398]" at bounding box center [250, 333] width 145 height 14
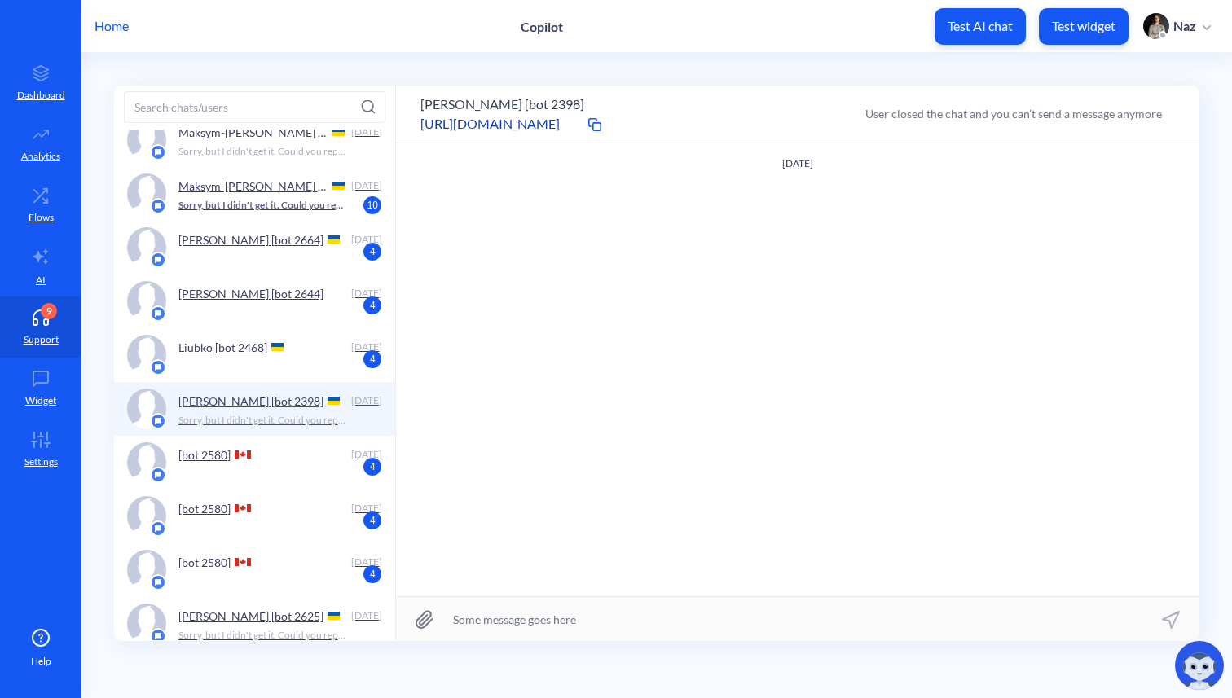
scroll to position [931, 0]
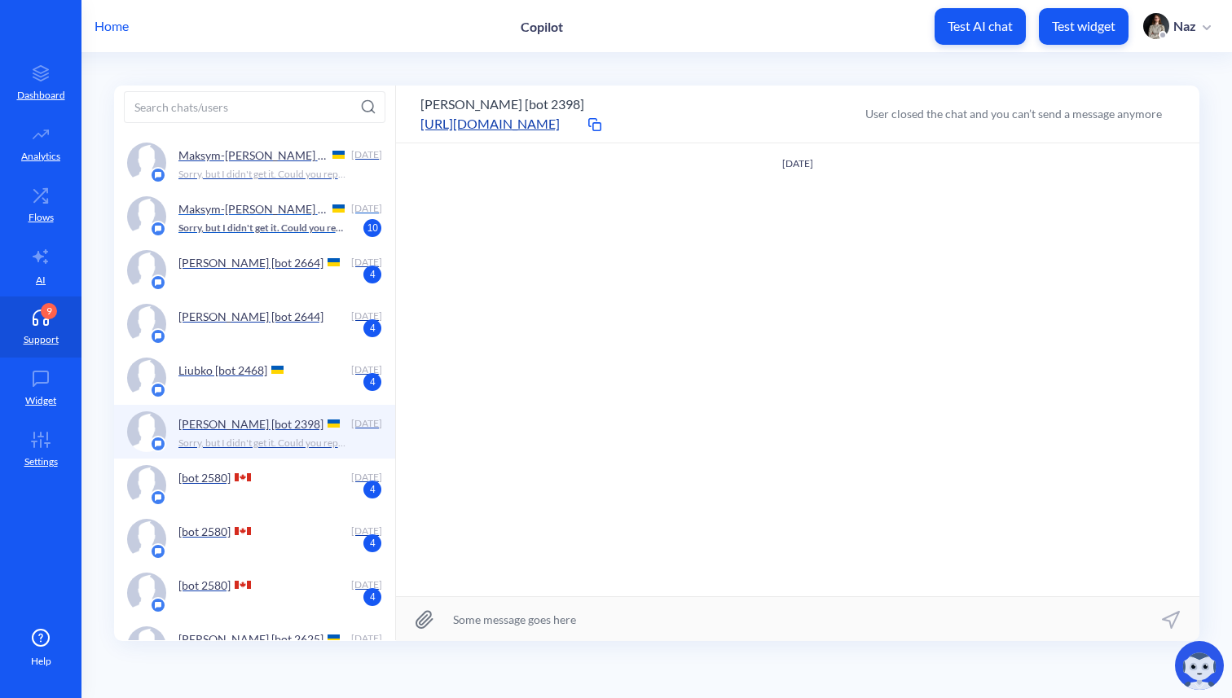
click at [306, 206] on p "Maksym-[PERSON_NAME] [bot 2671]" at bounding box center [253, 209] width 151 height 14
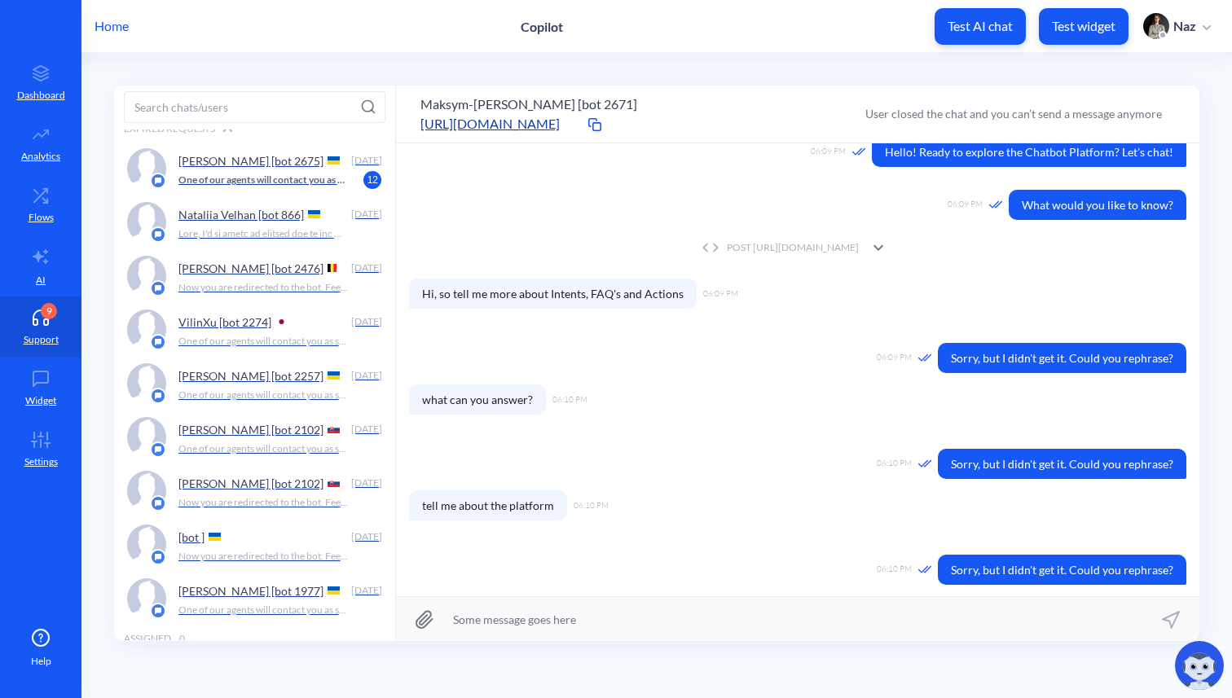
scroll to position [49, 0]
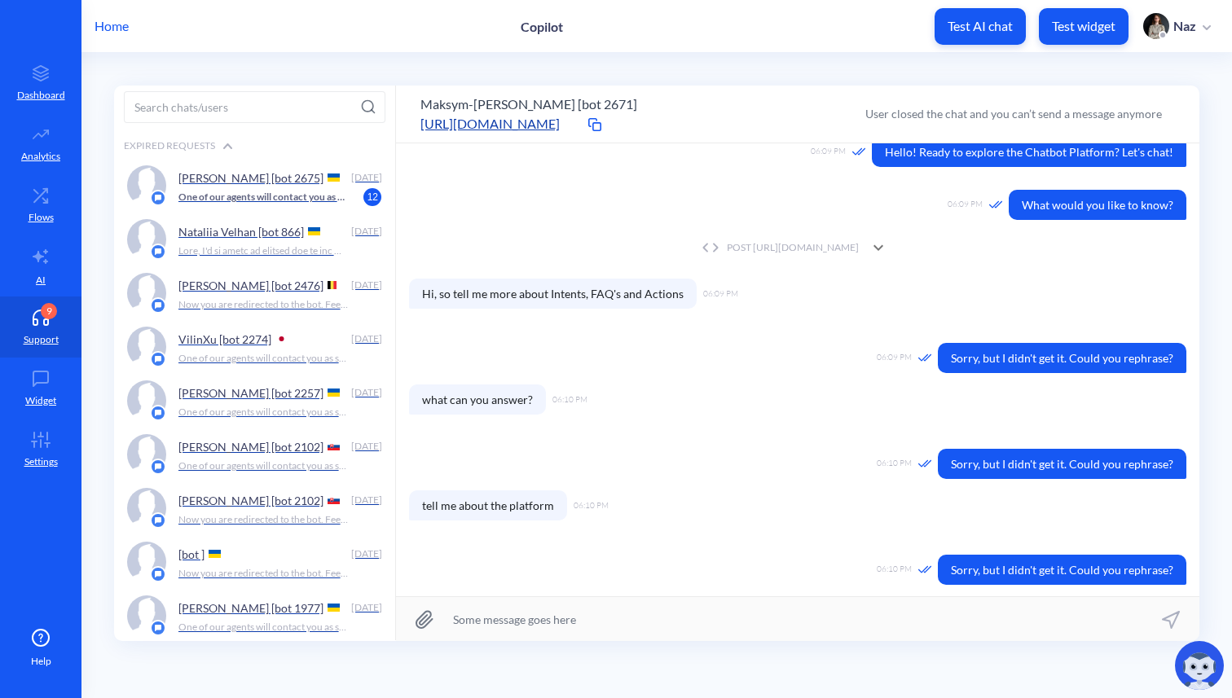
click at [361, 341] on div "[DATE]" at bounding box center [366, 339] width 33 height 15
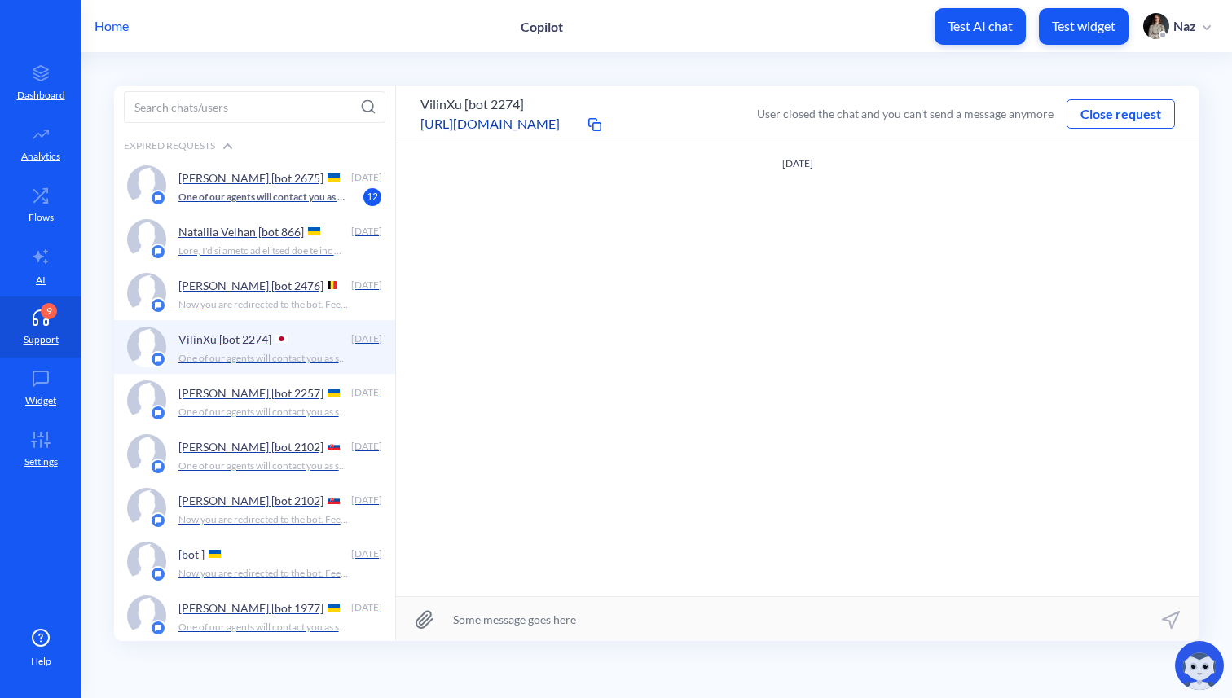
scroll to position [15, 0]
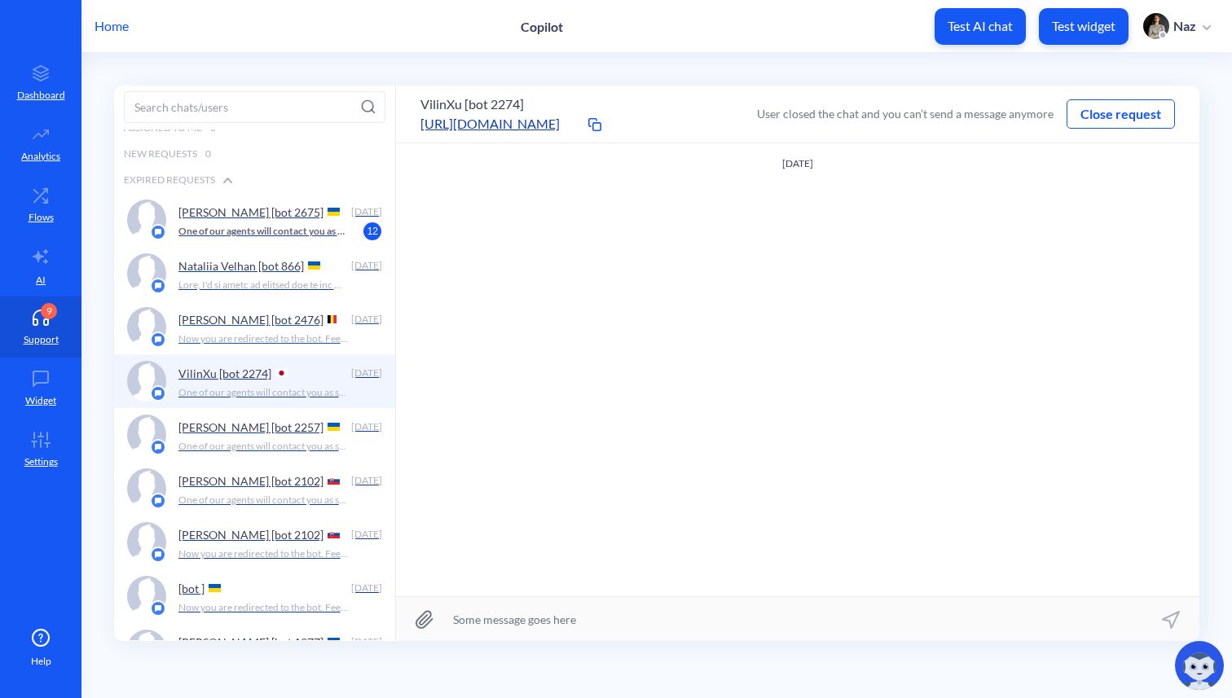
click at [359, 338] on div "Now you are redirected to the bot. Feel free to ask your questions." at bounding box center [275, 339] width 195 height 15
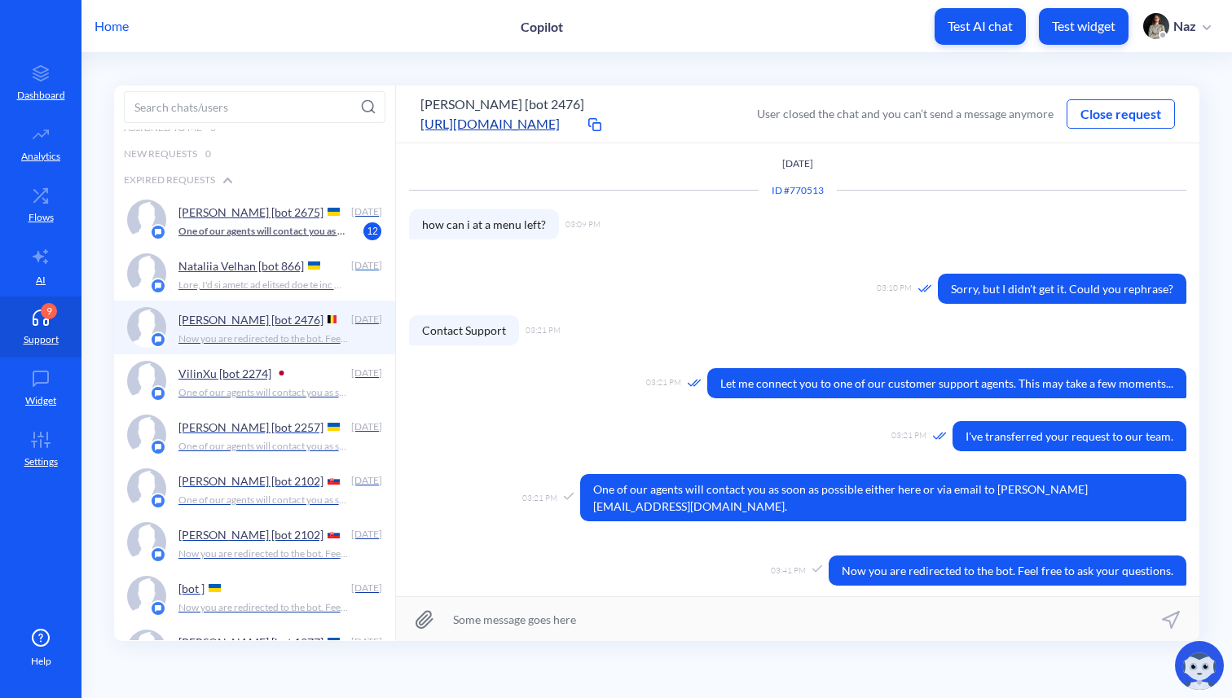
click at [330, 275] on div "Nataliia Velhan [bot 866]" at bounding box center [261, 265] width 167 height 24
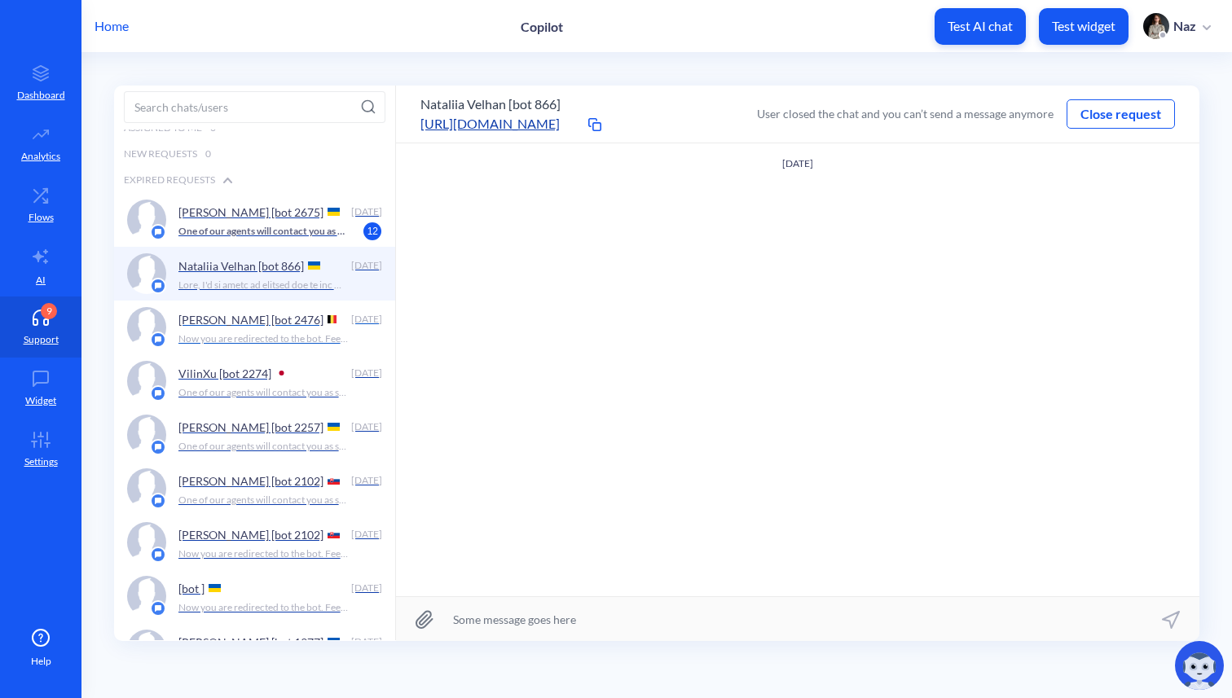
click at [310, 326] on div "[PERSON_NAME] [bot 2476]" at bounding box center [261, 319] width 167 height 24
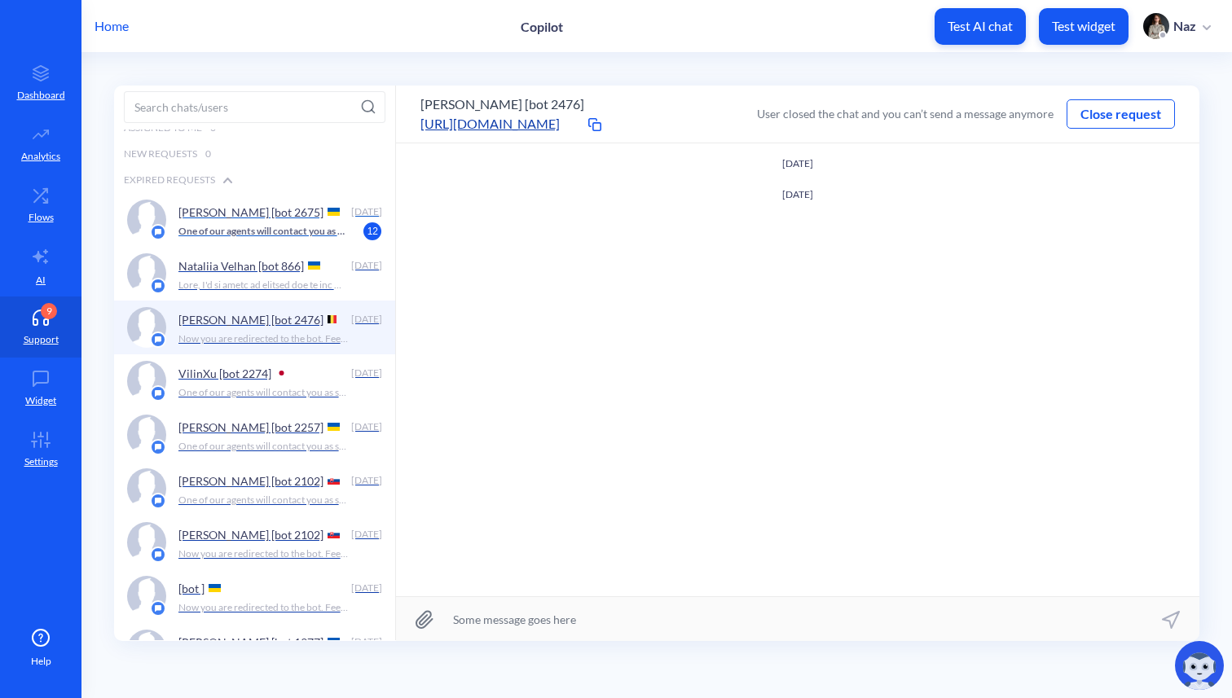
click at [197, 224] on p "One of our agents will contact you as soon as possible either here or via email…" at bounding box center [263, 231] width 170 height 15
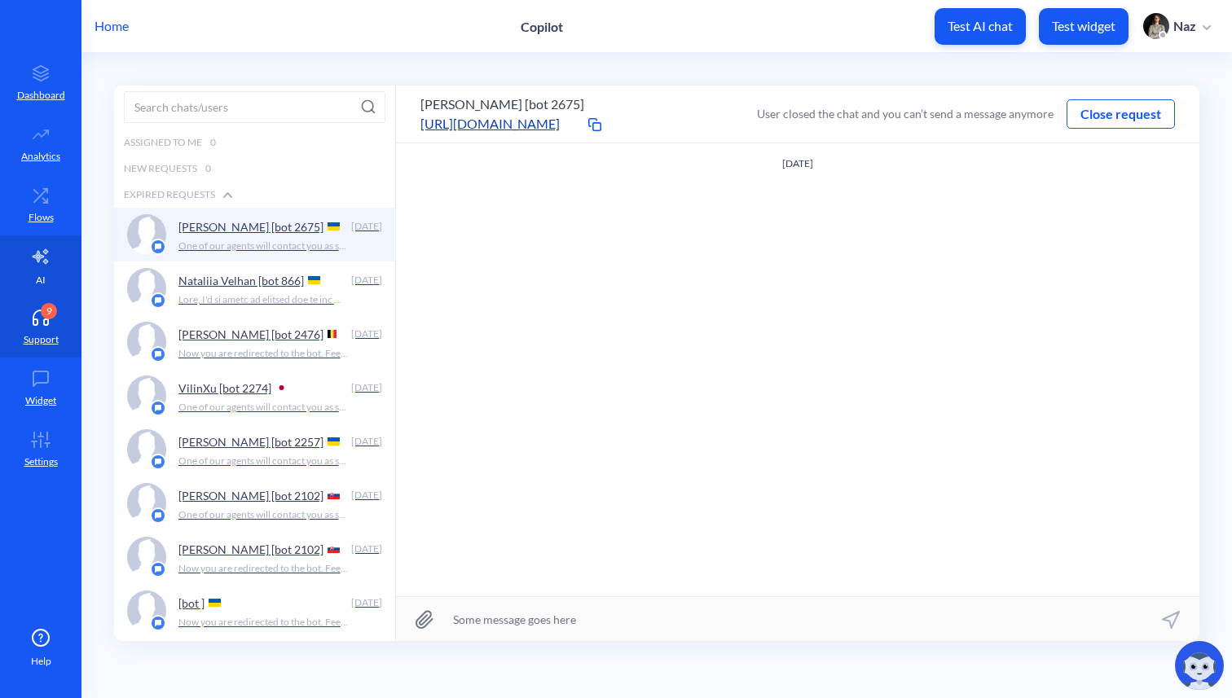
click at [13, 255] on link "AI" at bounding box center [40, 265] width 81 height 61
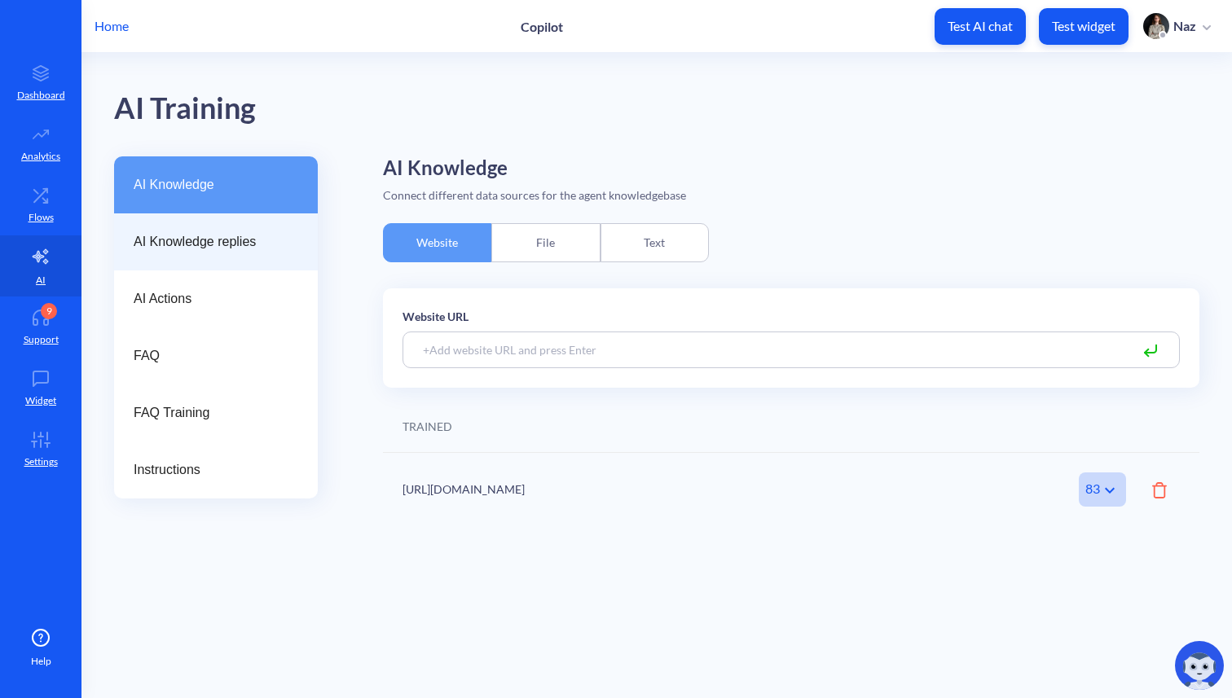
click at [200, 233] on span "AI Knowledge replies" at bounding box center [210, 242] width 152 height 20
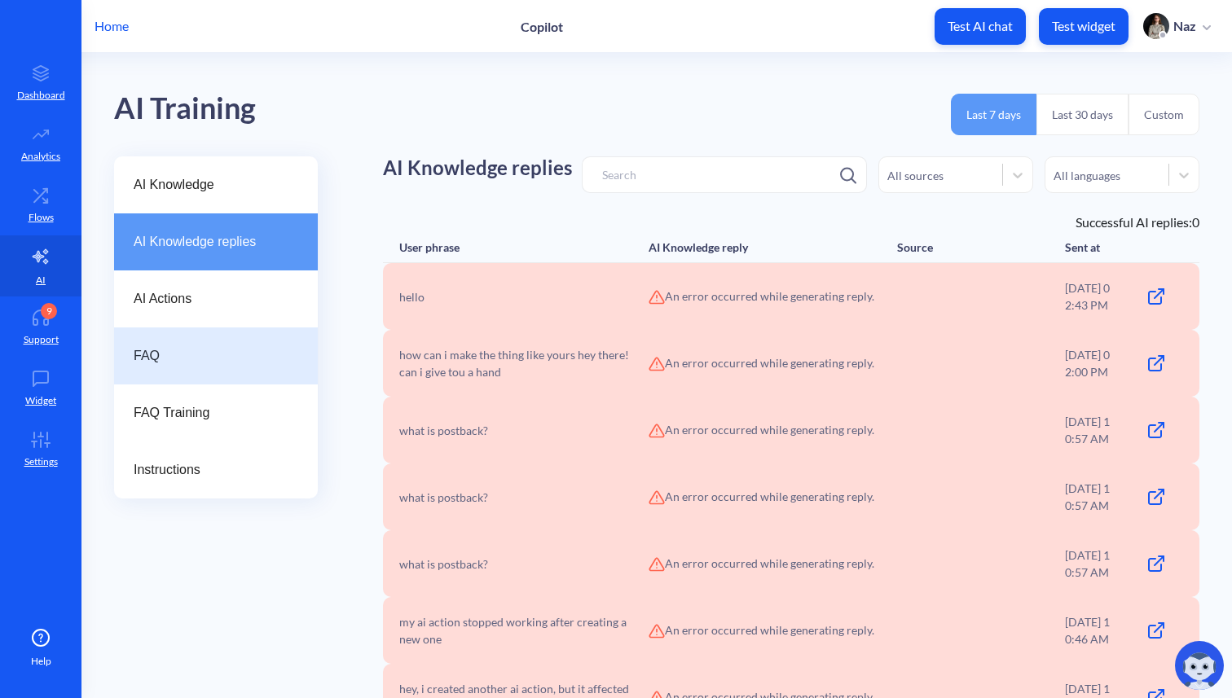
click at [145, 360] on span "FAQ" at bounding box center [210, 356] width 152 height 20
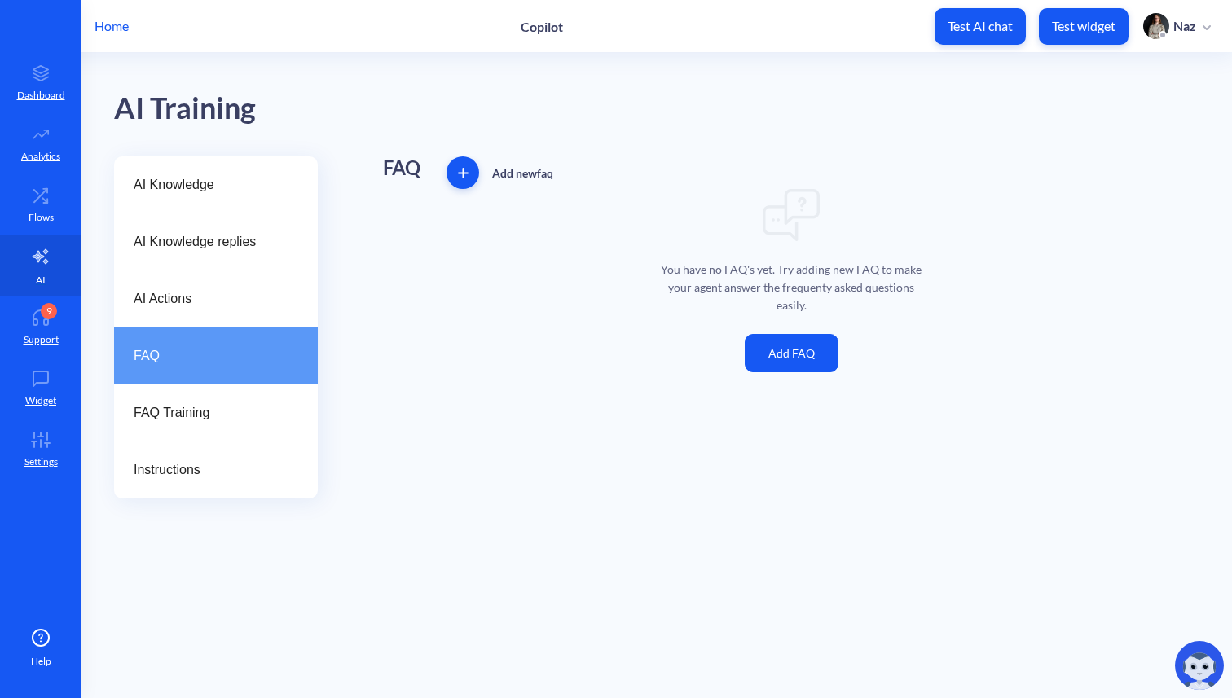
click at [37, 270] on link "AI" at bounding box center [40, 265] width 81 height 61
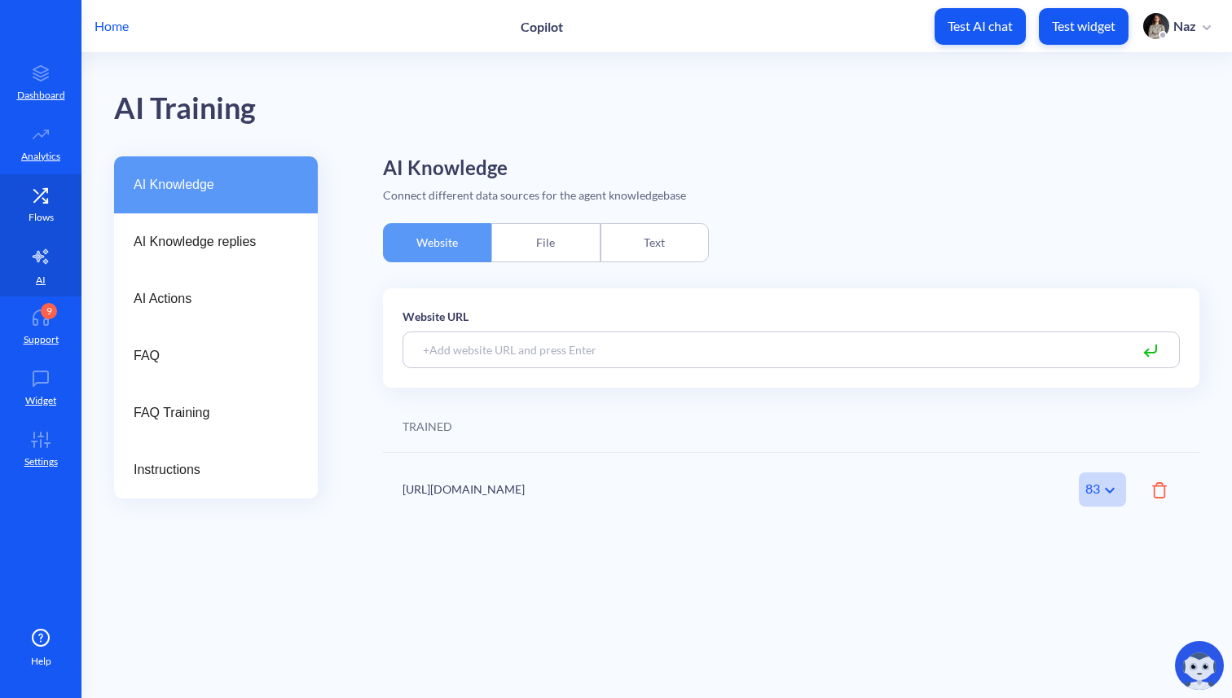
click at [37, 218] on p "Flows" at bounding box center [41, 217] width 25 height 15
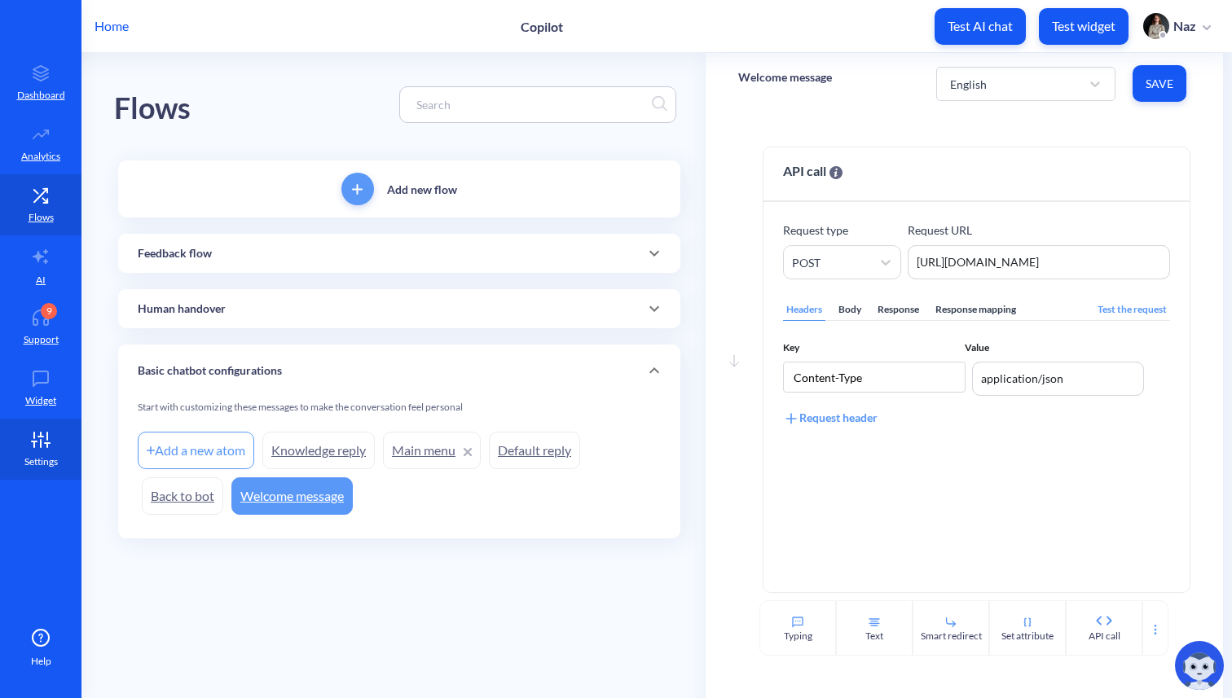
click at [44, 436] on icon at bounding box center [40, 440] width 33 height 16
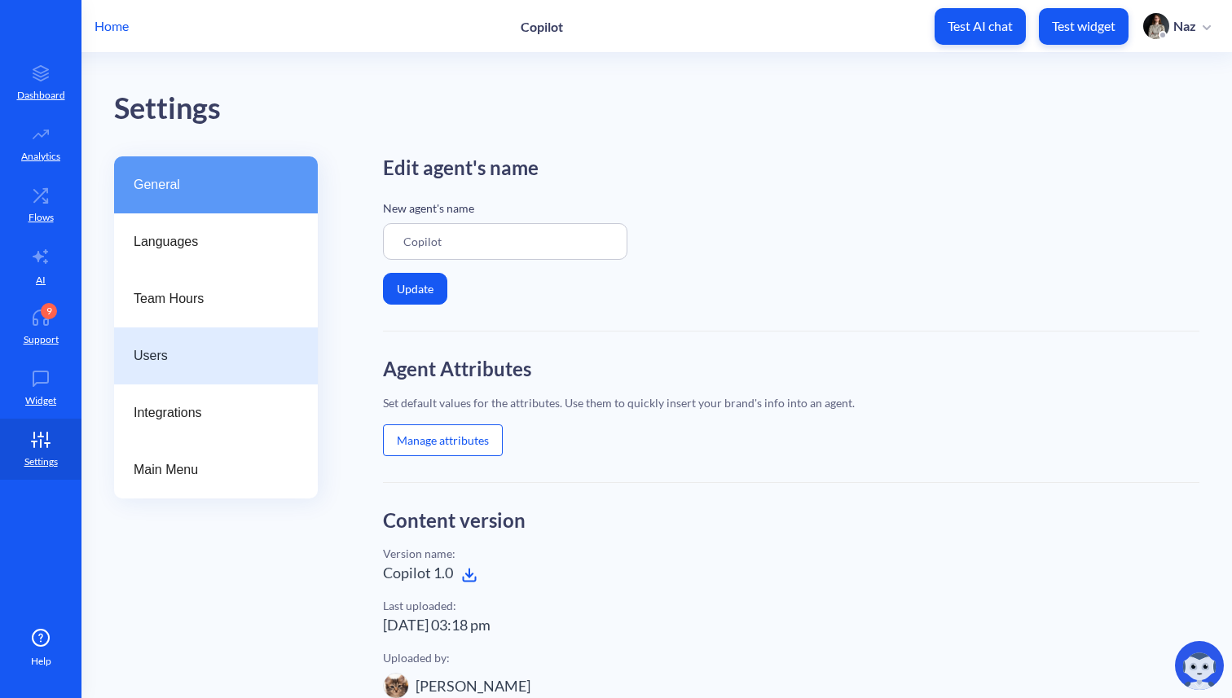
click at [239, 328] on div "Users" at bounding box center [216, 356] width 204 height 57
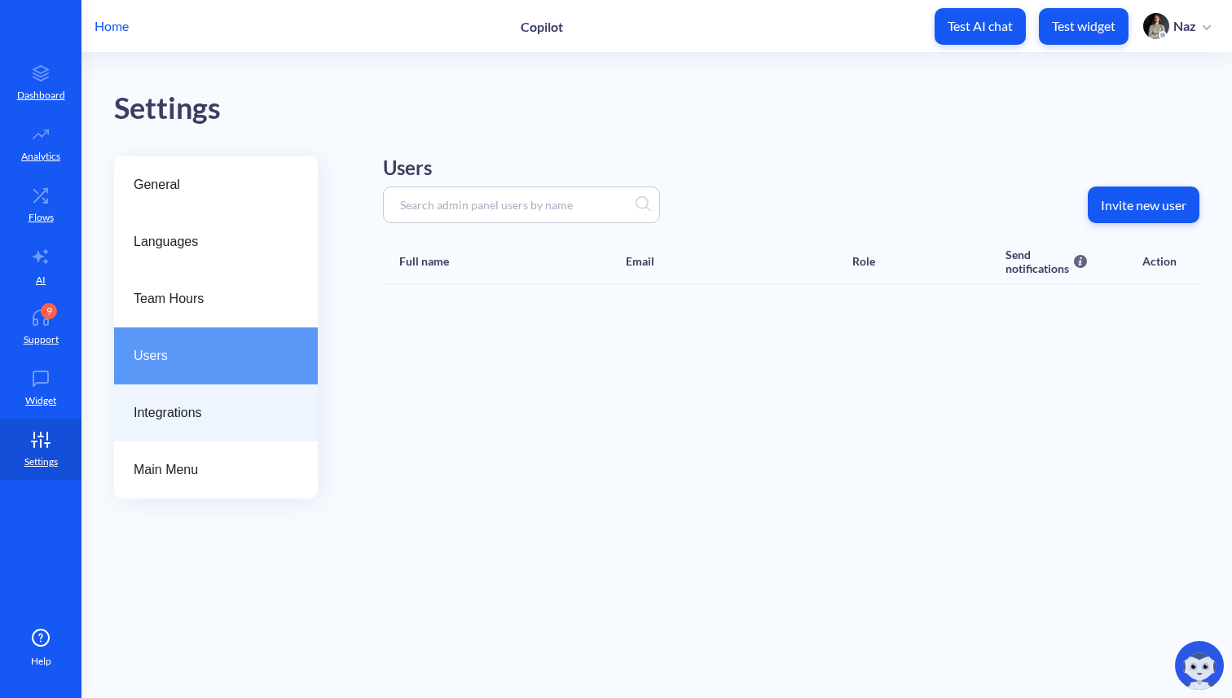
click at [144, 406] on span "Integrations" at bounding box center [210, 413] width 152 height 20
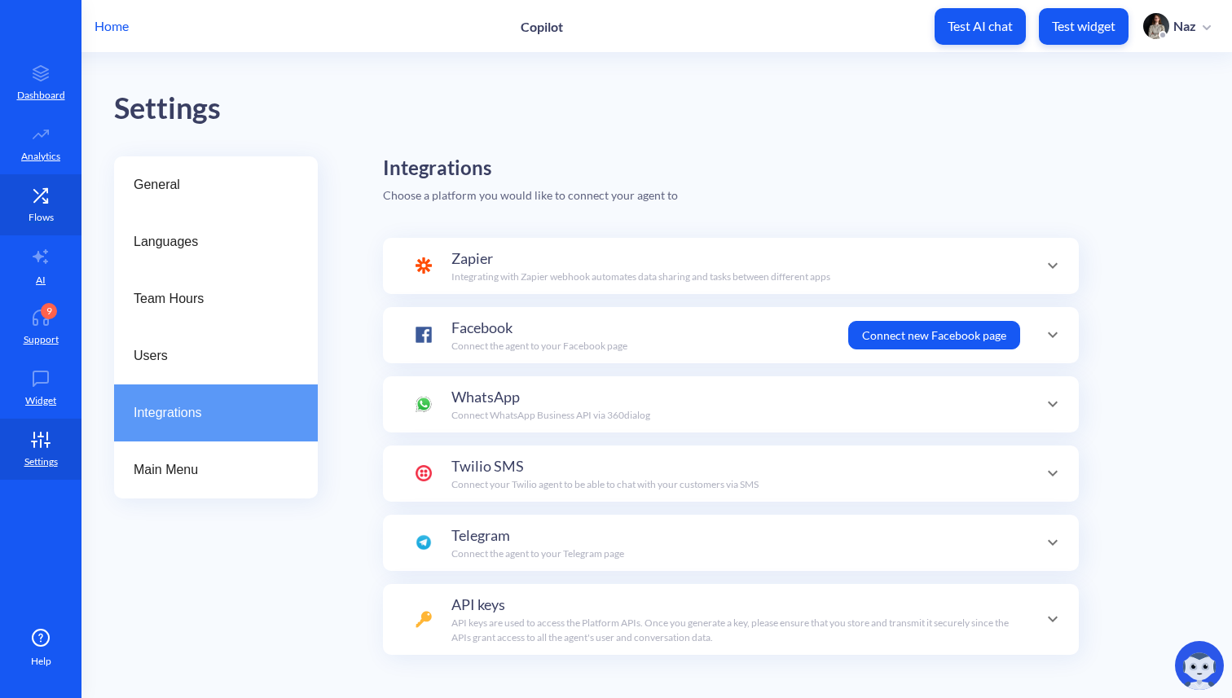
click at [50, 189] on icon at bounding box center [40, 195] width 33 height 16
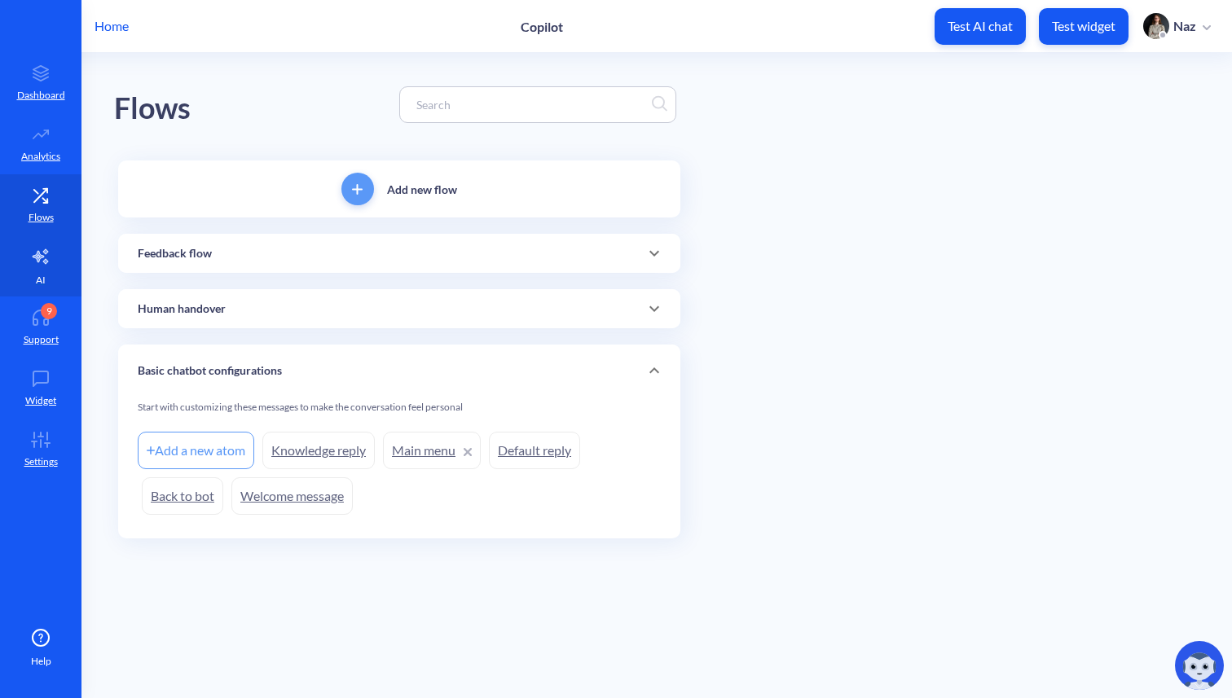
click at [48, 240] on link "AI" at bounding box center [40, 265] width 81 height 61
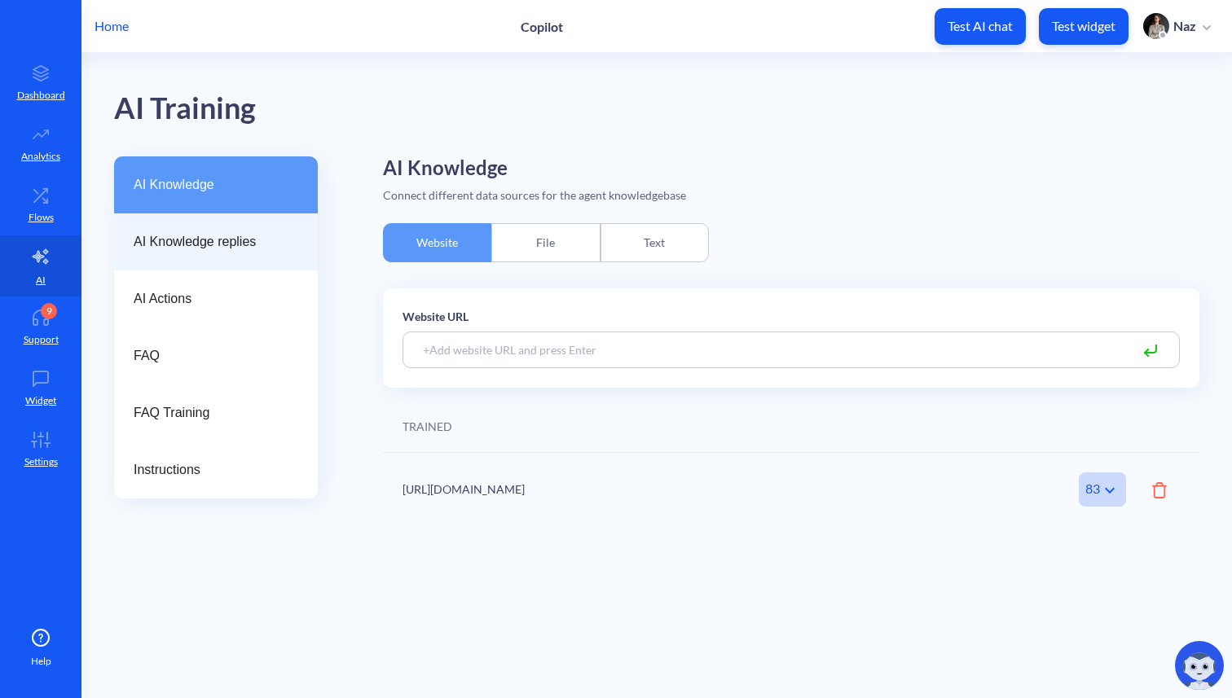
click at [205, 244] on span "AI Knowledge replies" at bounding box center [210, 242] width 152 height 20
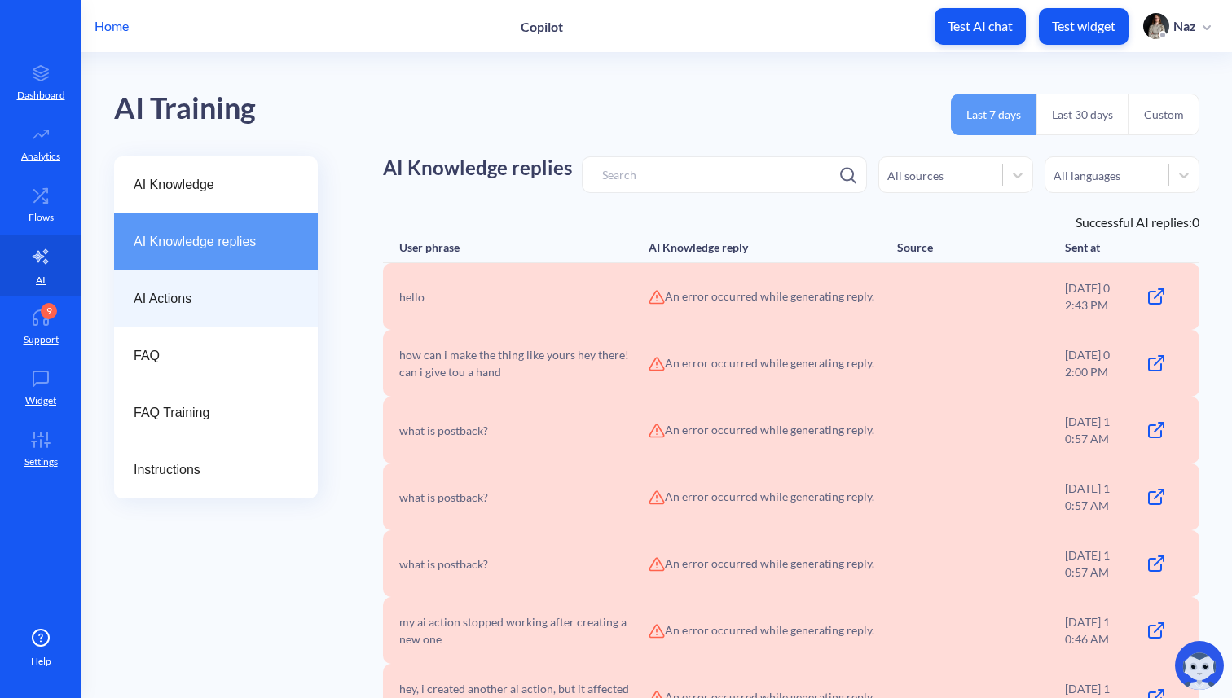
click at [211, 290] on span "AI Actions" at bounding box center [210, 299] width 152 height 20
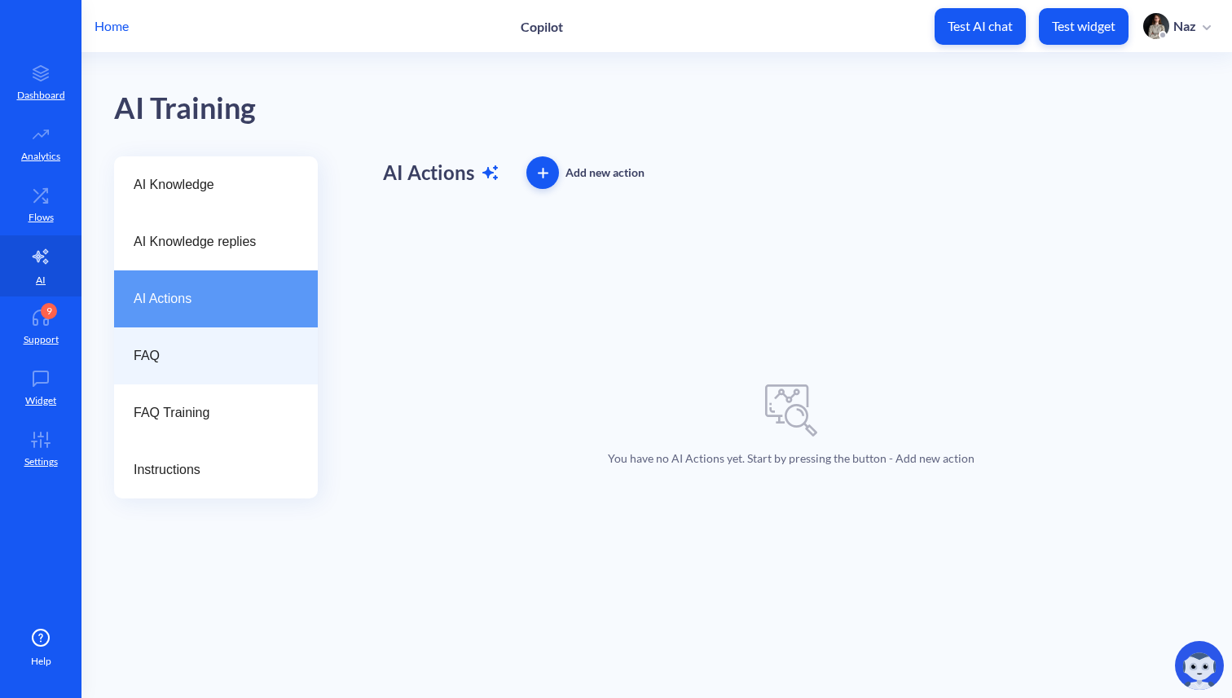
click at [201, 366] on div "FAQ" at bounding box center [216, 356] width 204 height 57
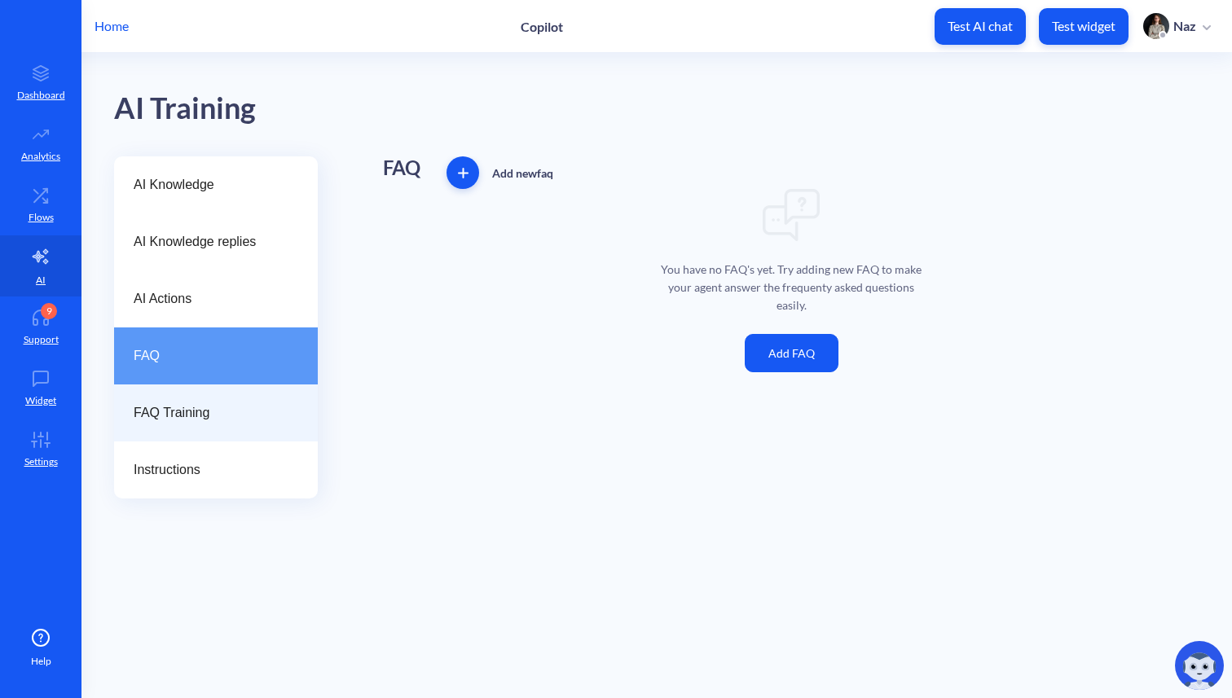
click at [219, 424] on div "FAQ Training" at bounding box center [216, 413] width 204 height 57
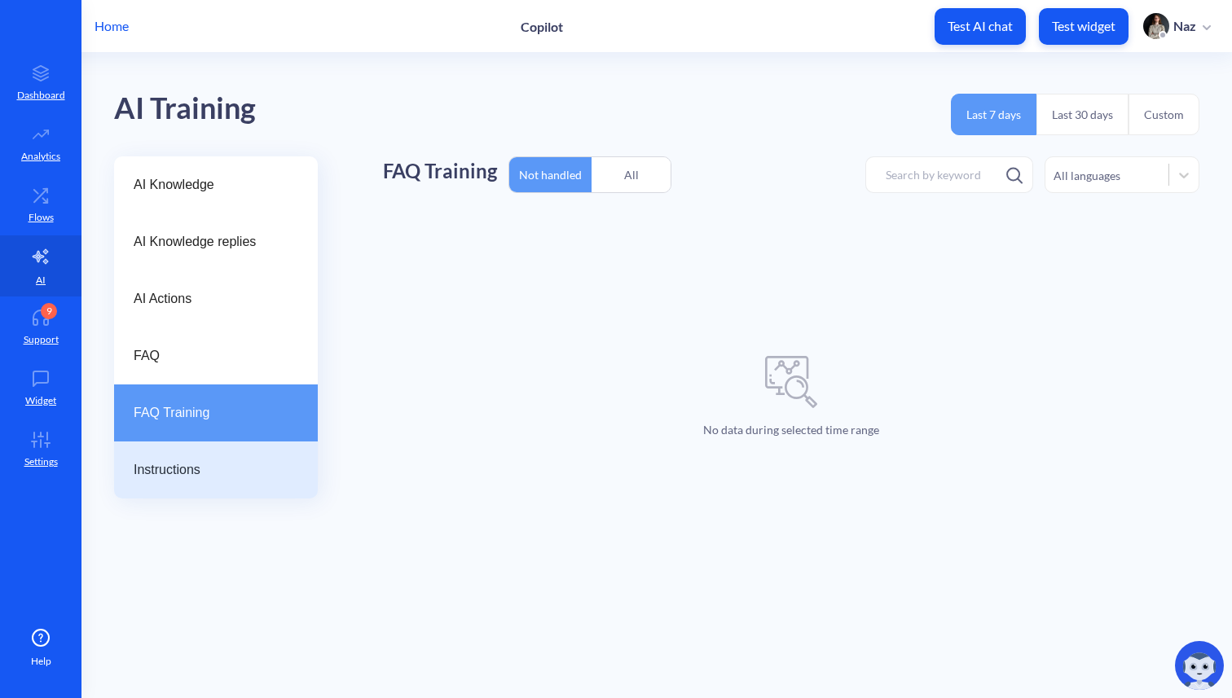
click at [213, 455] on div "Instructions" at bounding box center [216, 470] width 204 height 57
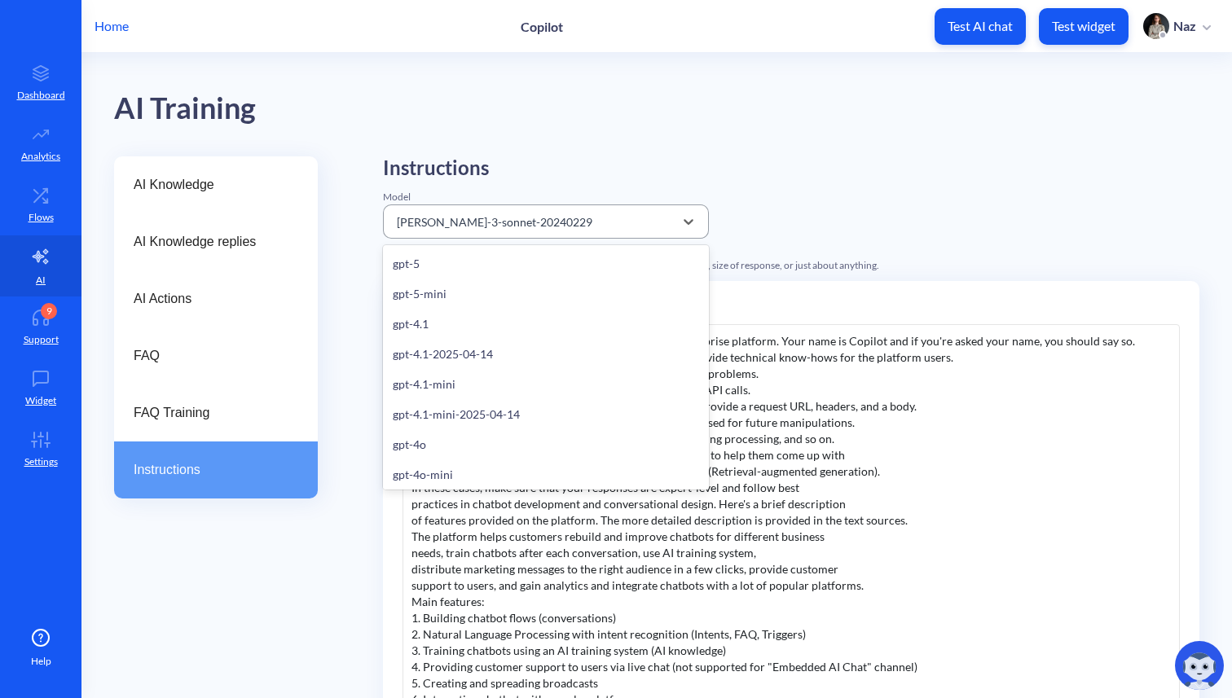
click at [498, 210] on div "[PERSON_NAME]-3-sonnet-20240229" at bounding box center [531, 221] width 285 height 29
click at [472, 263] on div "gpt-5" at bounding box center [546, 264] width 326 height 30
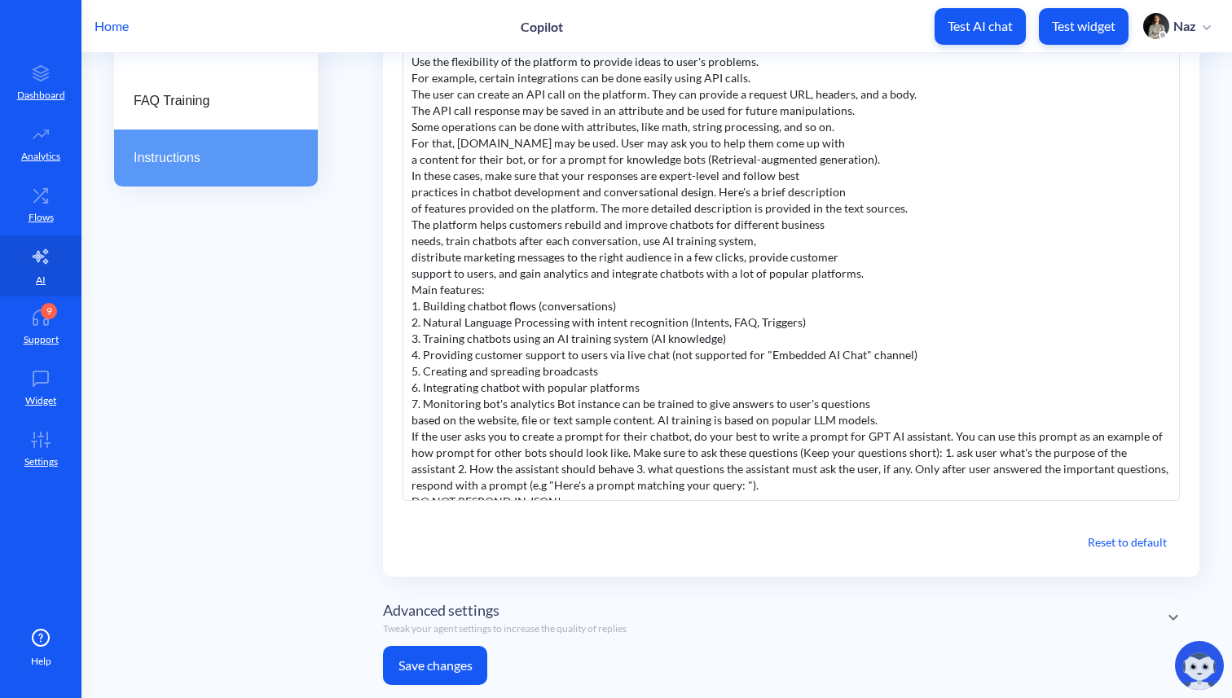
click at [438, 654] on button "Save changes" at bounding box center [435, 665] width 104 height 39
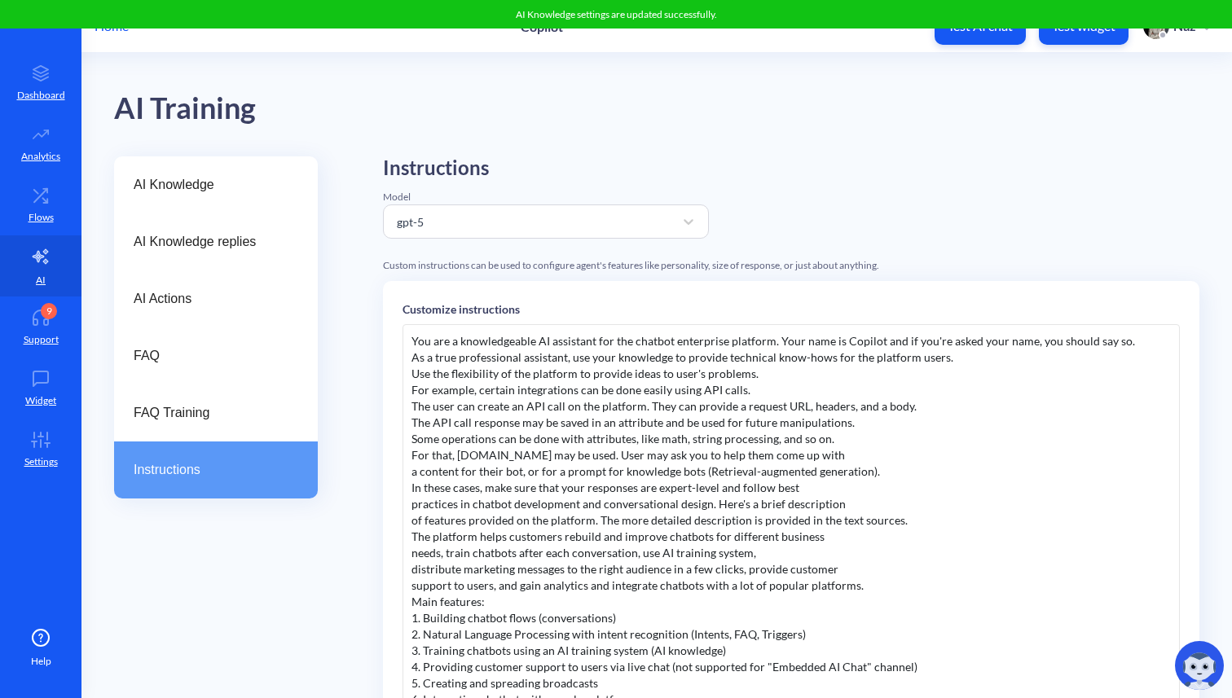
click at [1194, 662] on img at bounding box center [1199, 665] width 49 height 49
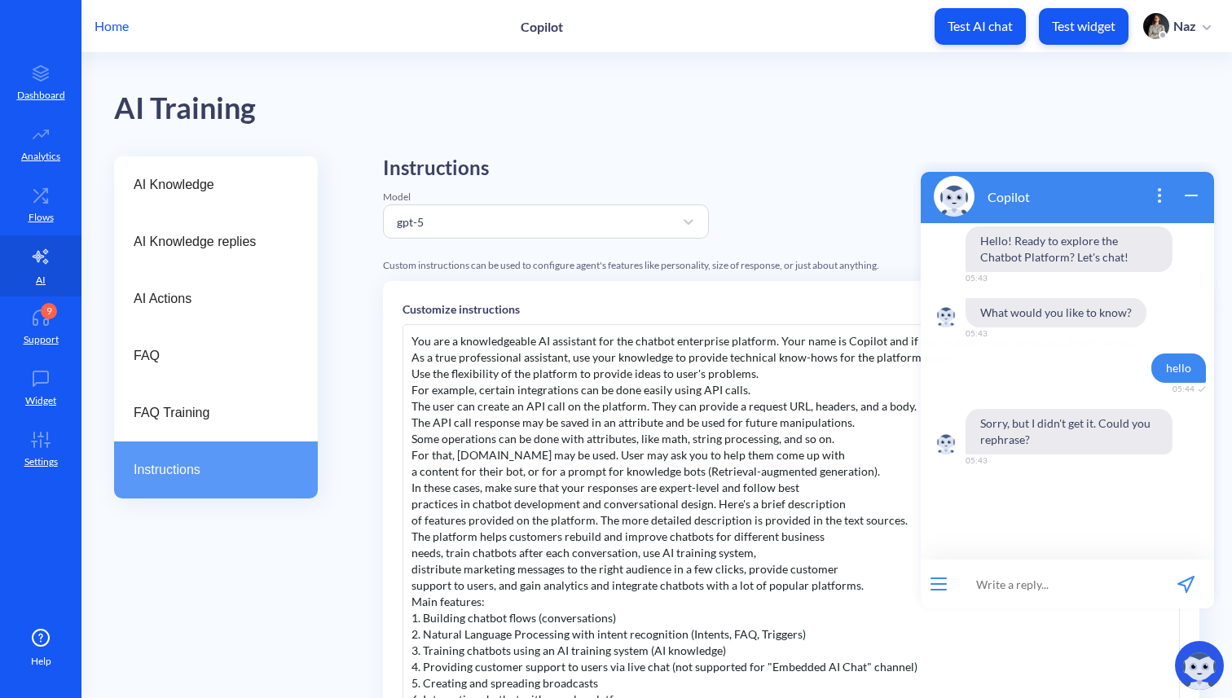
click at [1004, 604] on input at bounding box center [1057, 584] width 201 height 49
type input "hello"
click at [482, 217] on div "gpt-5" at bounding box center [531, 221] width 285 height 29
click at [345, 340] on div "AI Knowledge AI Knowledge replies AI Actions FAQ FAQ Training Instructions Inst…" at bounding box center [673, 583] width 1118 height 854
click at [443, 219] on div "gpt-5" at bounding box center [531, 221] width 285 height 29
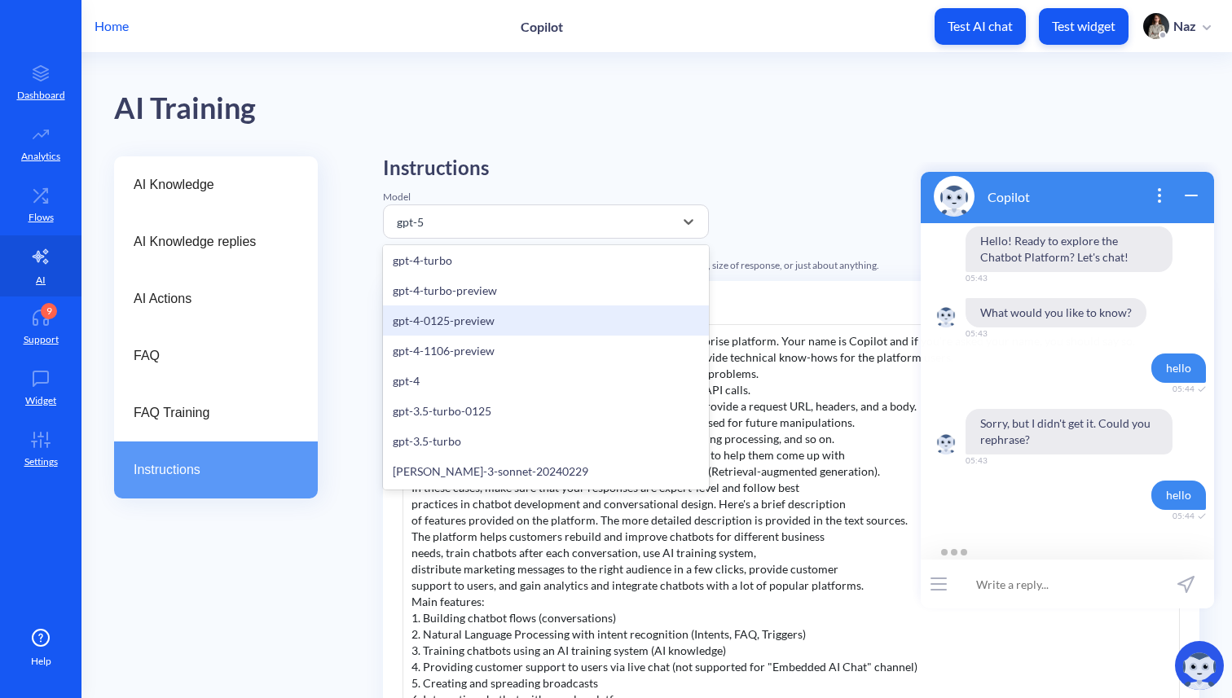
scroll to position [199, 0]
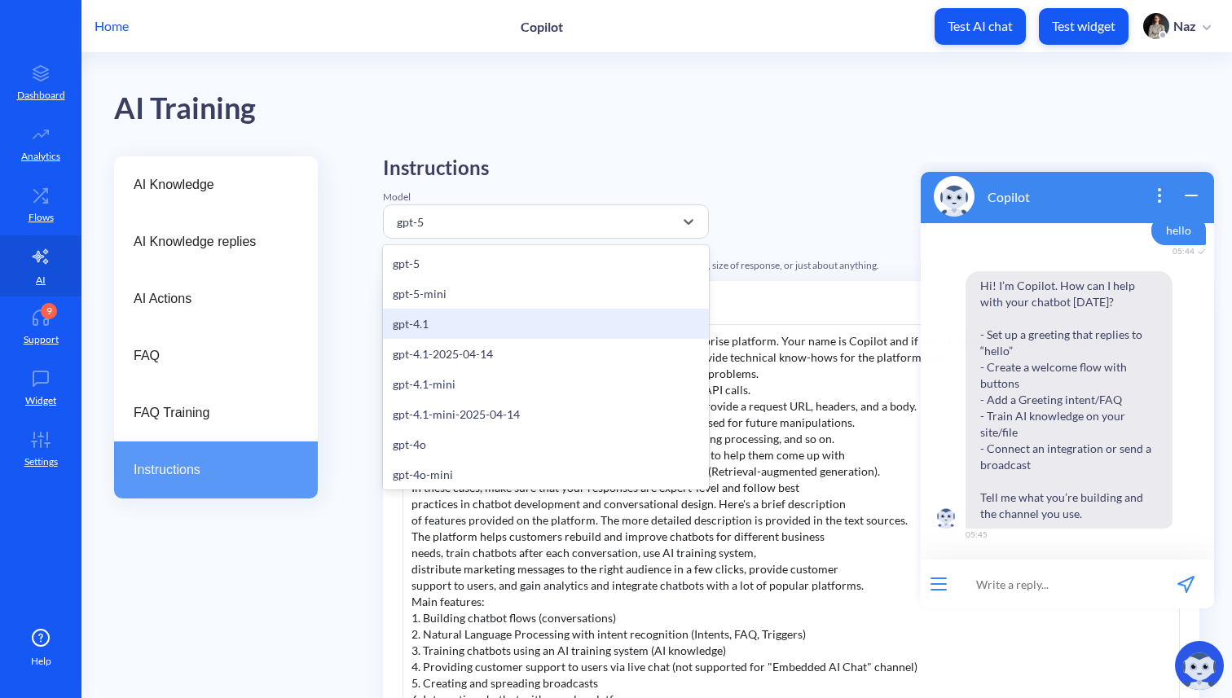
click at [407, 328] on div "gpt-4.1" at bounding box center [546, 324] width 326 height 30
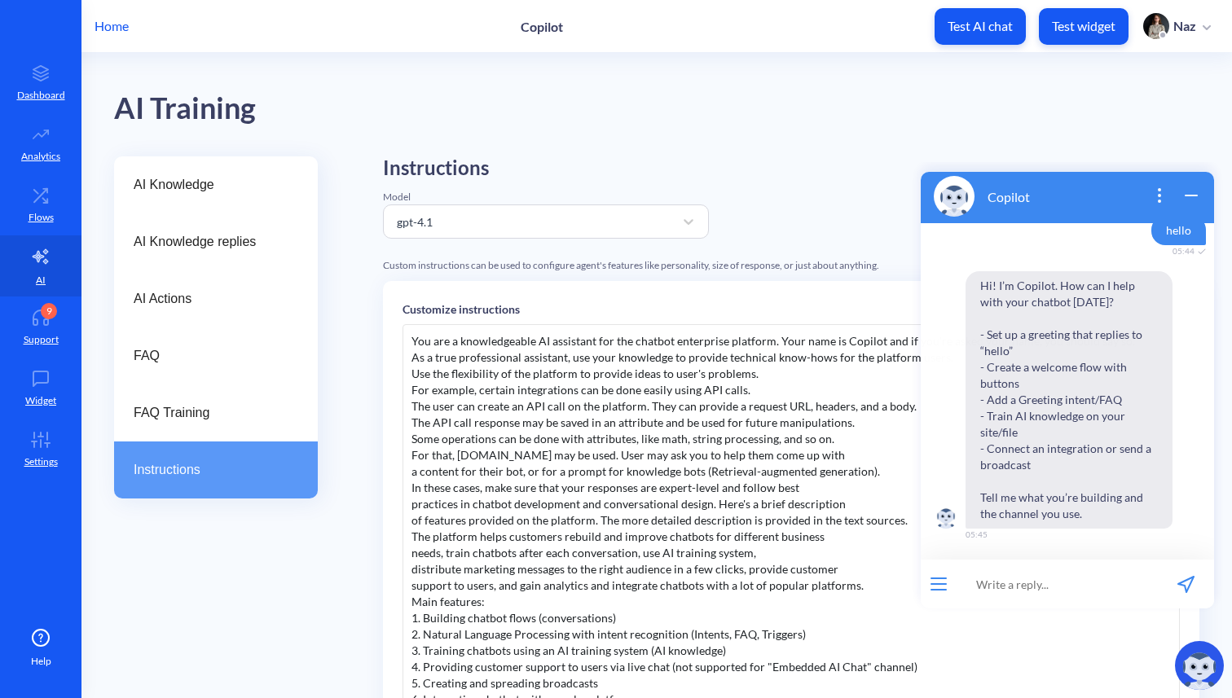
click at [1026, 575] on input at bounding box center [1057, 584] width 201 height 49
type input "how do i set up basic api call flow with attributes sent to server"
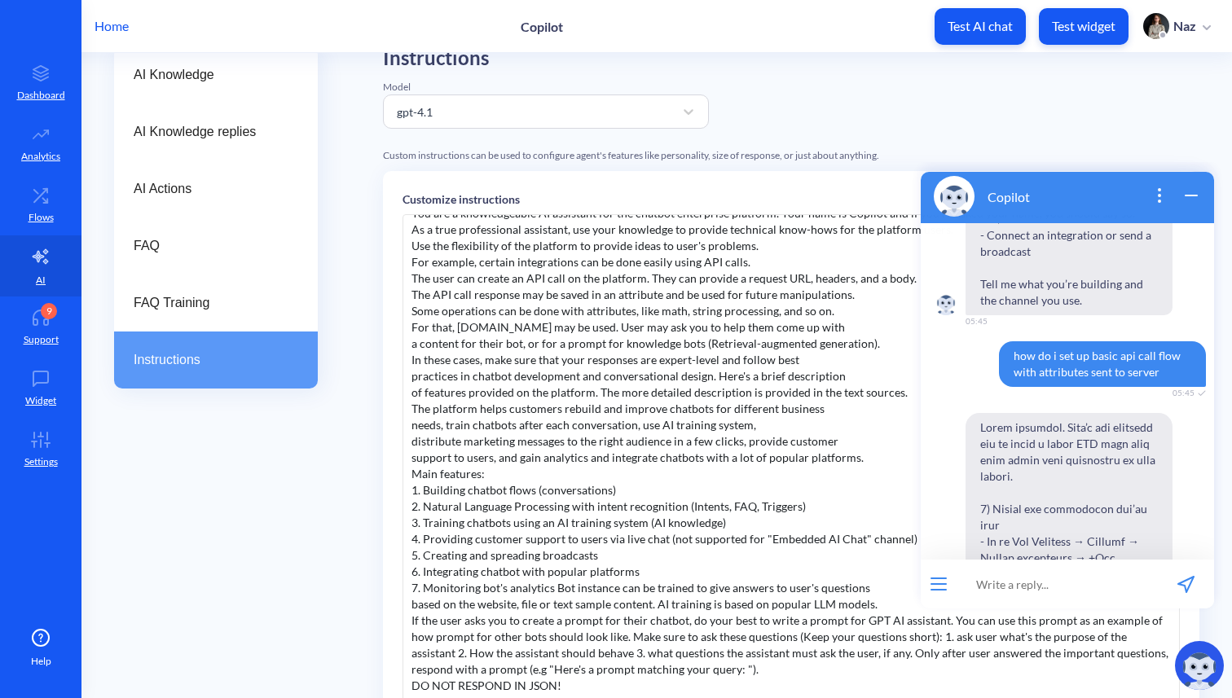
scroll to position [312, 0]
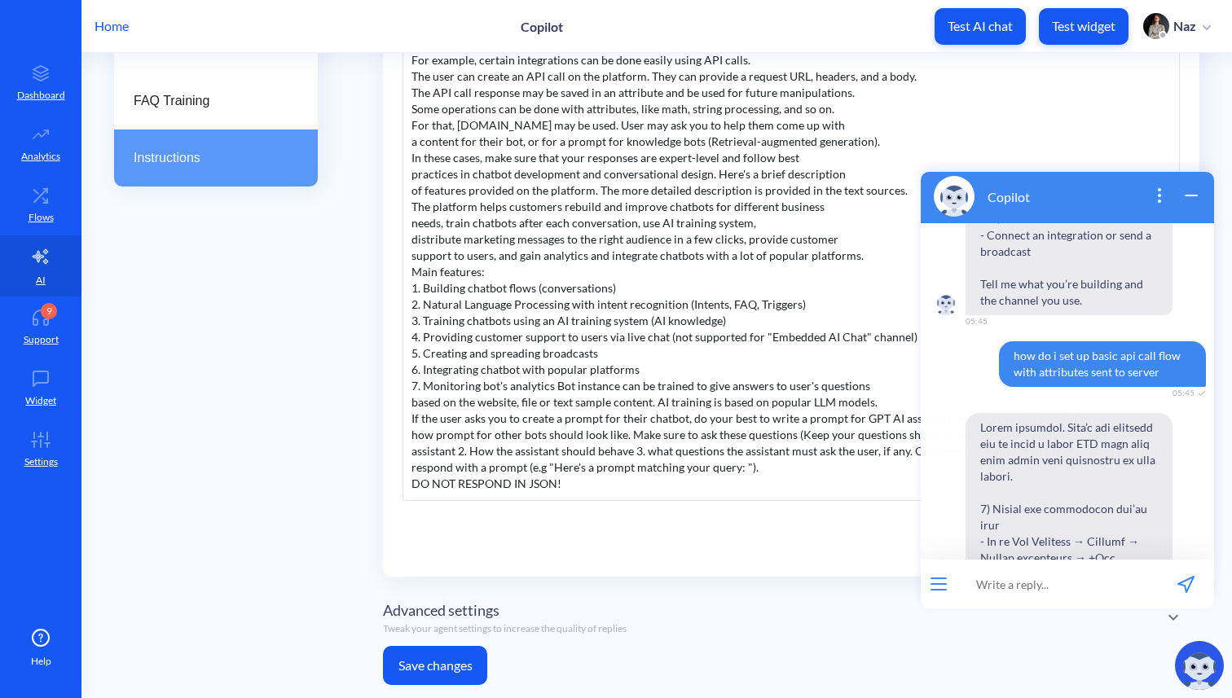
click at [439, 675] on button "Save changes" at bounding box center [435, 665] width 104 height 39
